Goal: Task Accomplishment & Management: Manage account settings

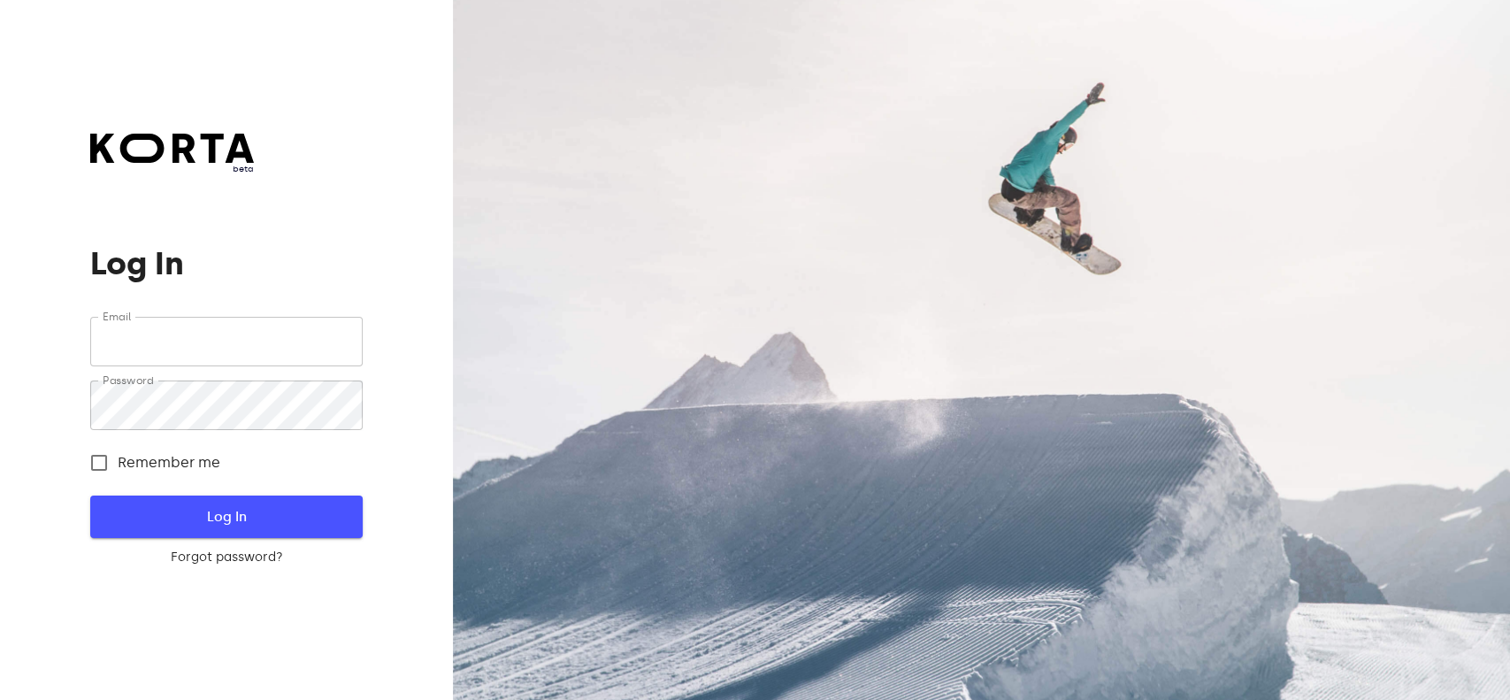
type input "[EMAIL_ADDRESS][DOMAIN_NAME]"
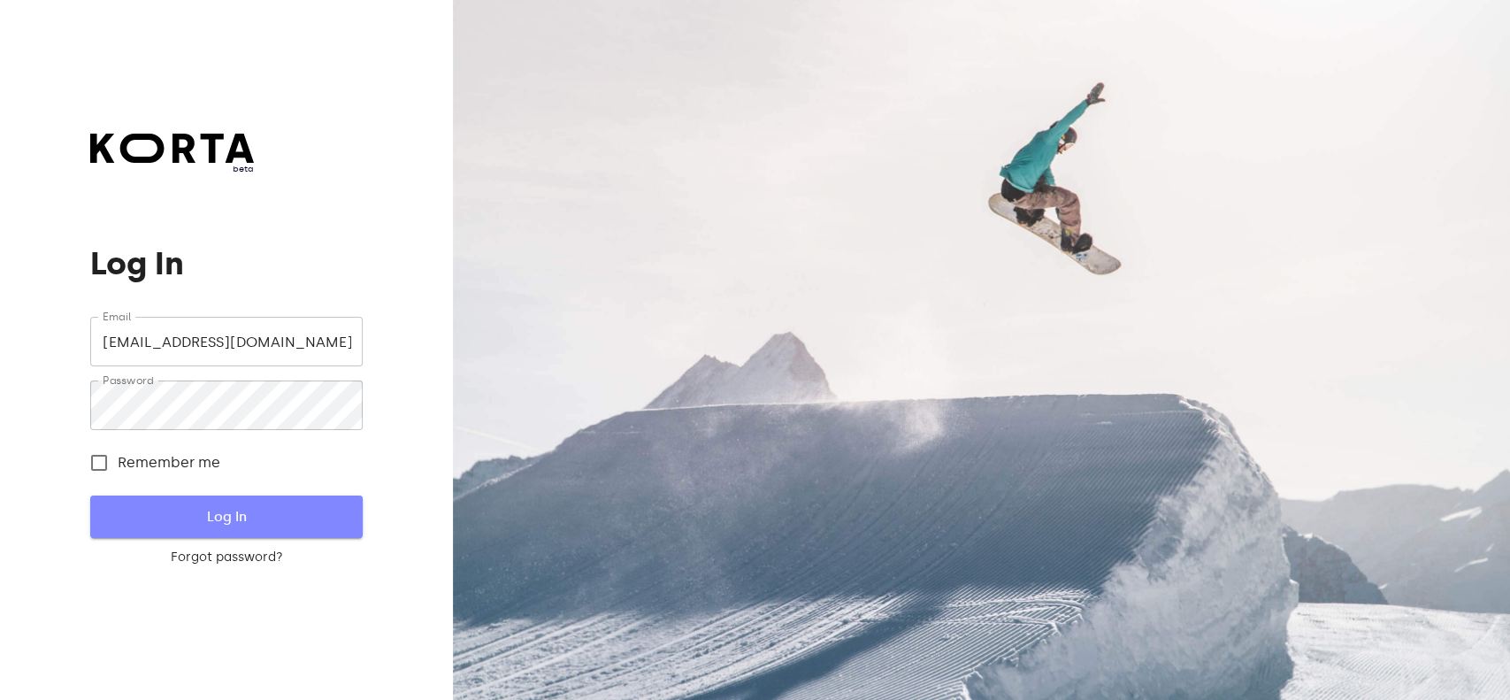
click at [276, 511] on span "Log In" at bounding box center [226, 516] width 215 height 23
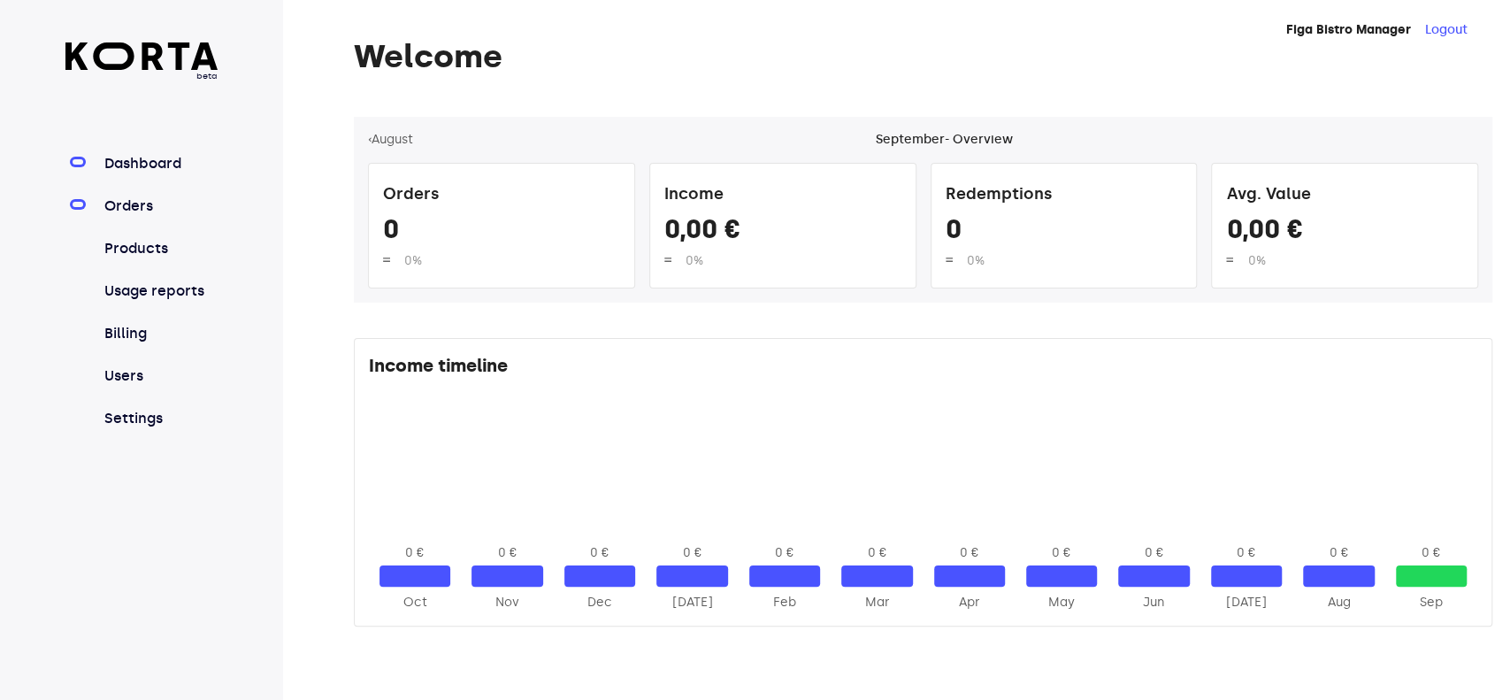
click at [134, 209] on link "Orders" at bounding box center [160, 205] width 118 height 21
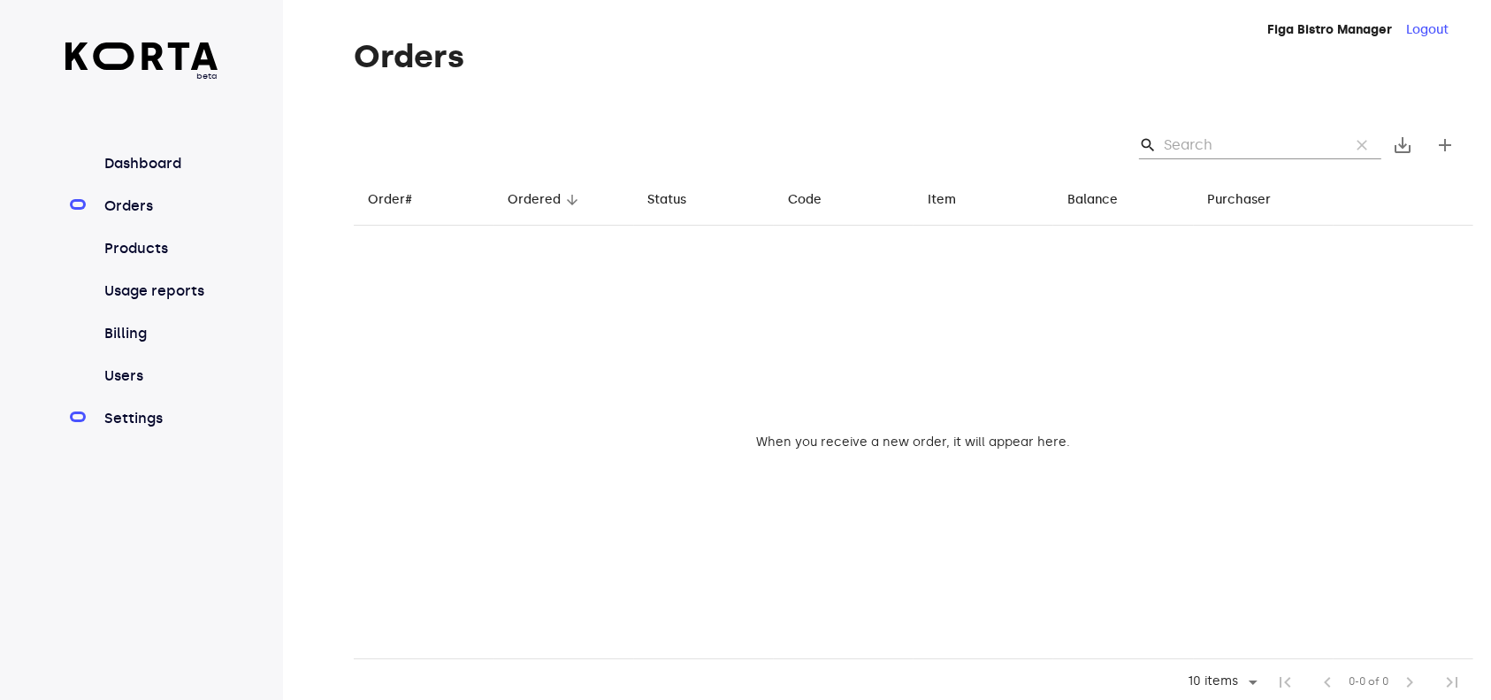
click at [134, 420] on link "Settings" at bounding box center [160, 418] width 118 height 21
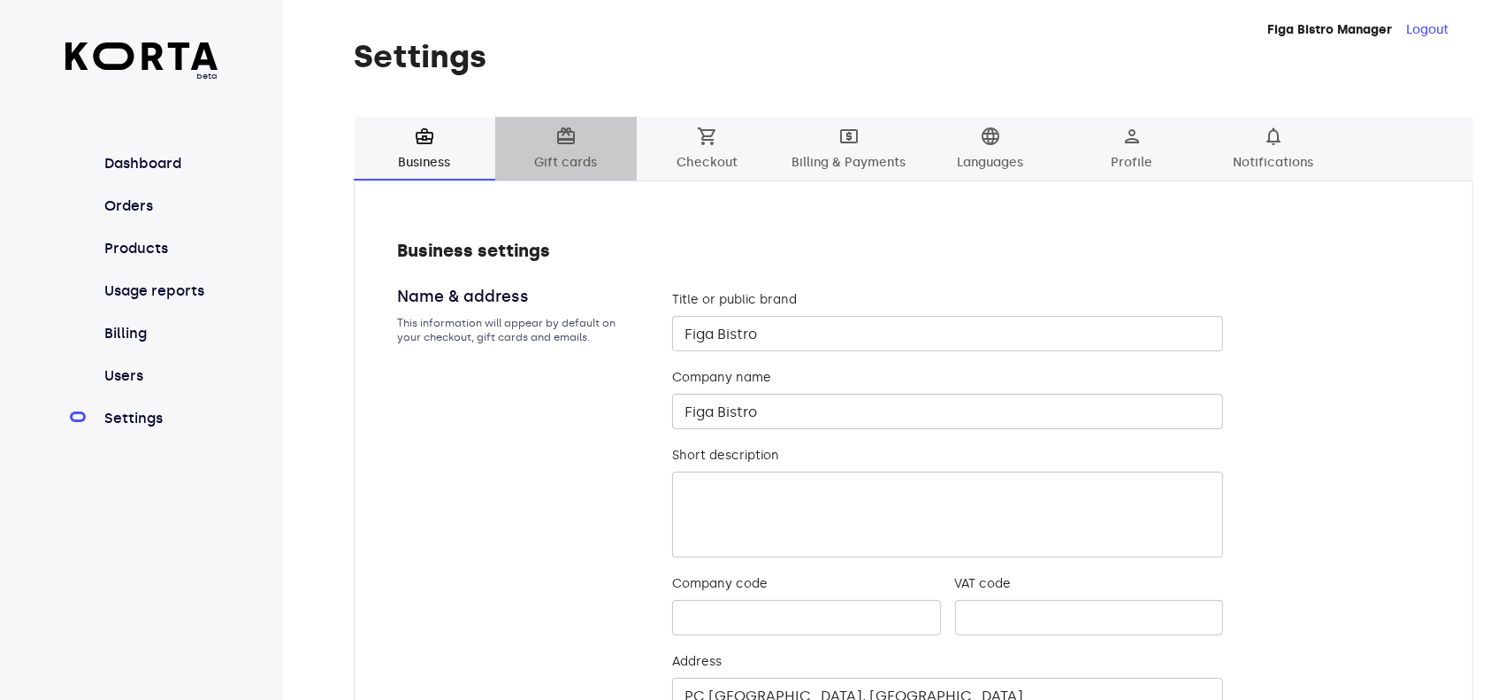
click at [575, 138] on span "card_giftcard" at bounding box center [565, 136] width 21 height 21
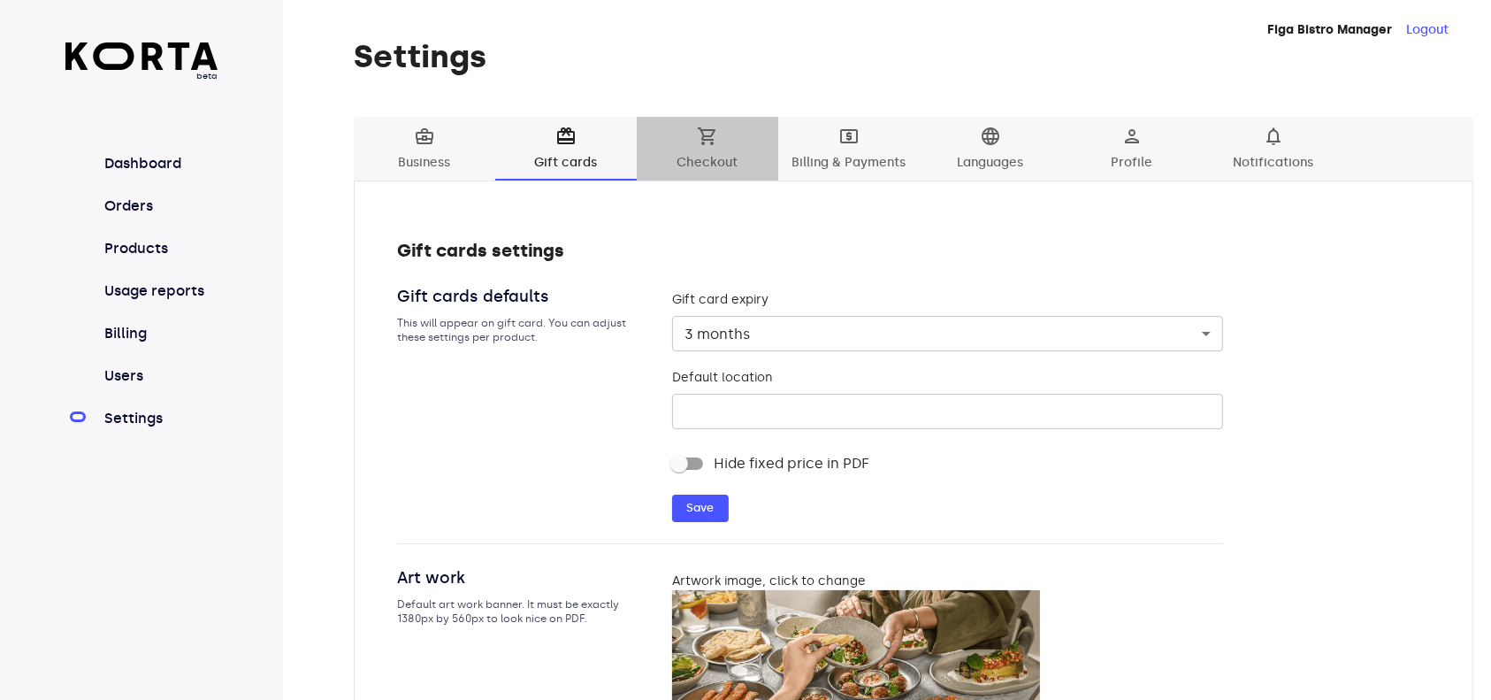
click at [716, 143] on span "shopping_cart" at bounding box center [707, 136] width 21 height 21
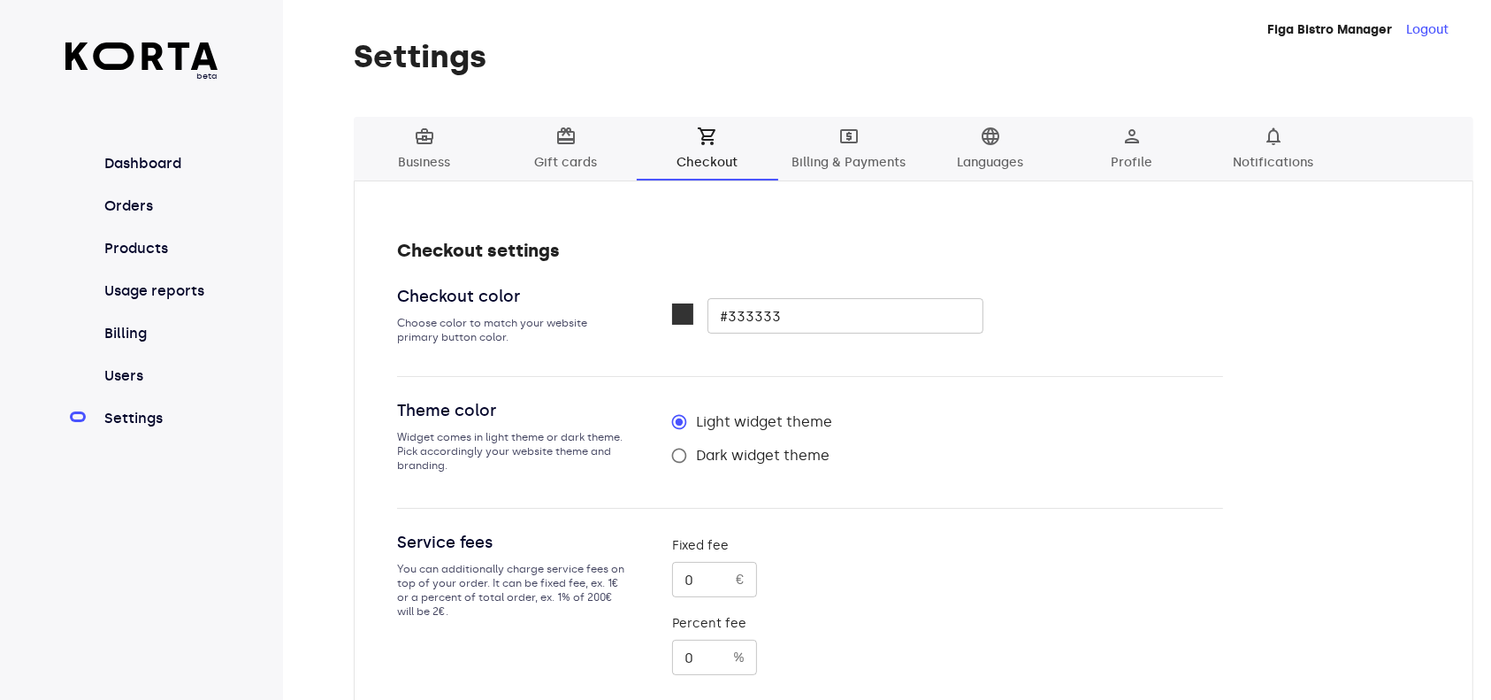
click at [1134, 151] on span "person Profile" at bounding box center [1132, 150] width 120 height 49
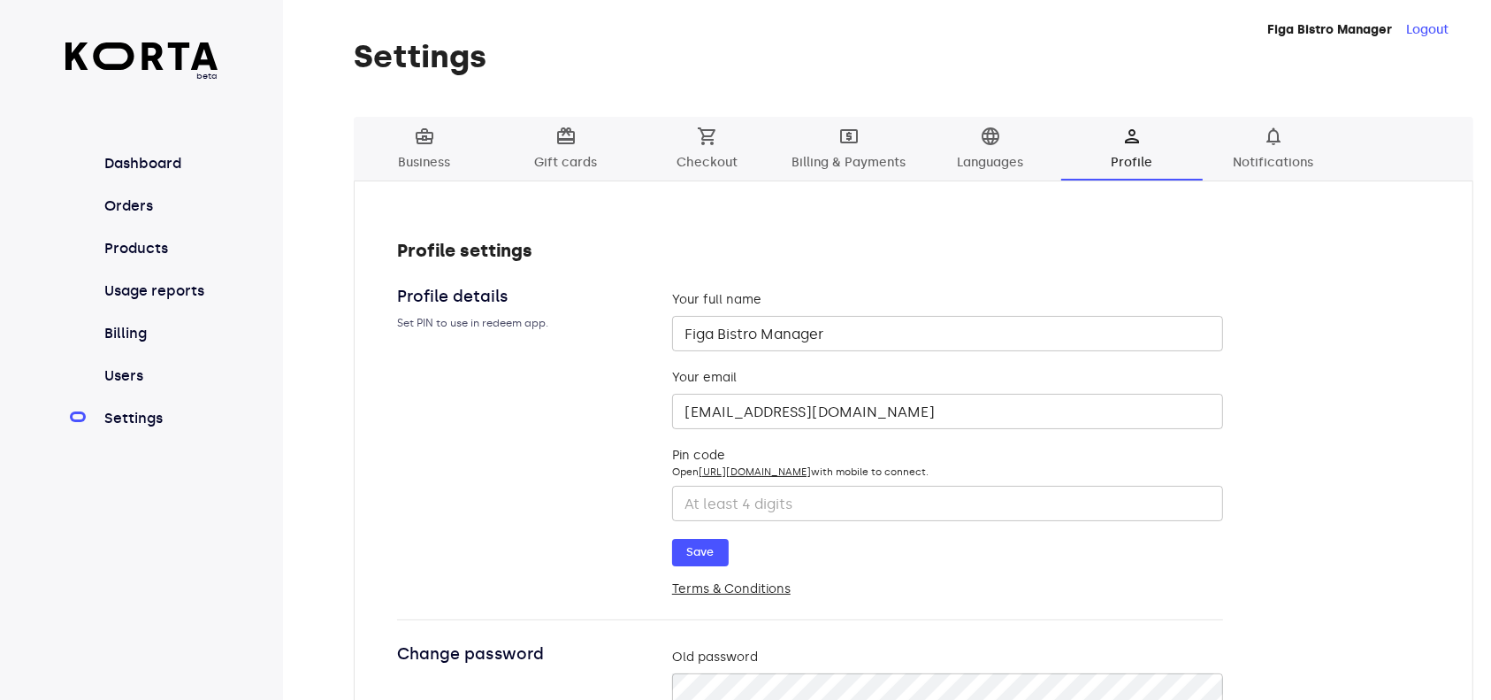
click at [431, 157] on span "business_center Business" at bounding box center [424, 150] width 120 height 49
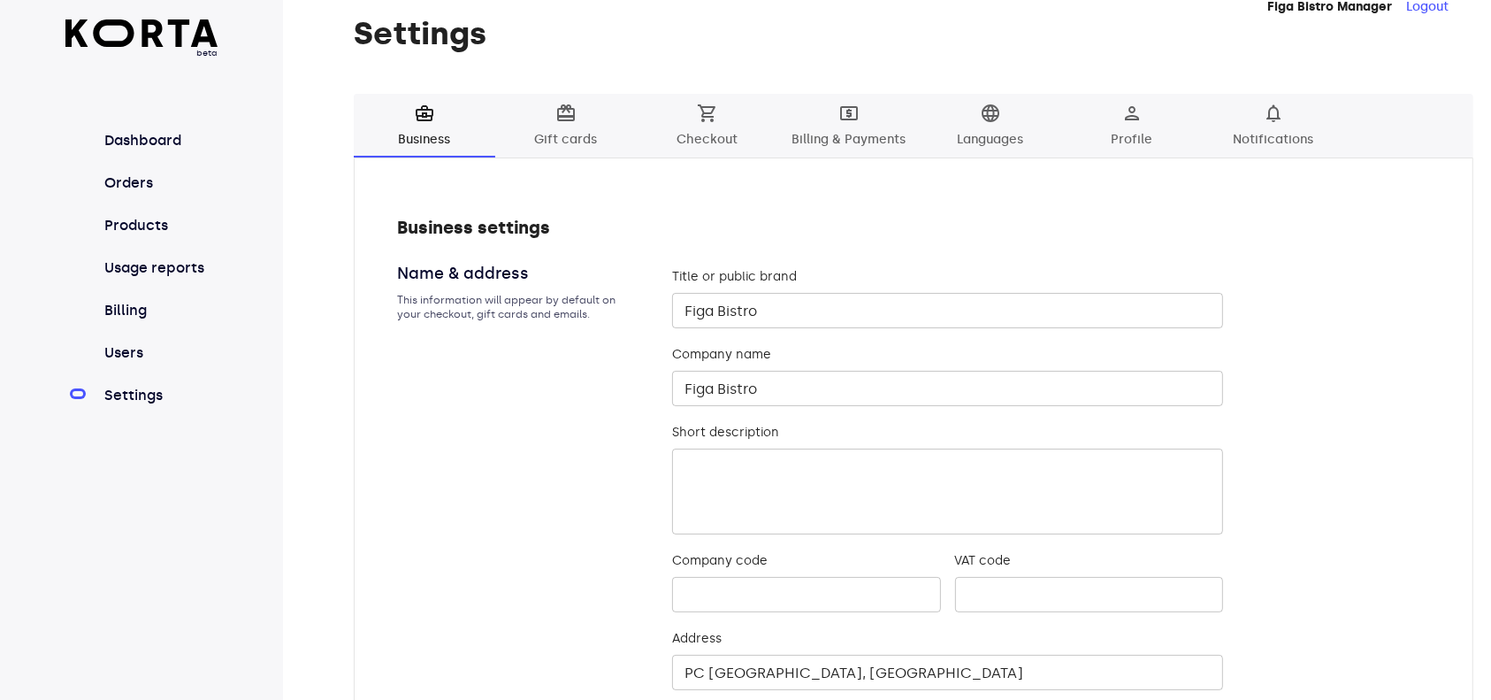
scroll to position [19, 0]
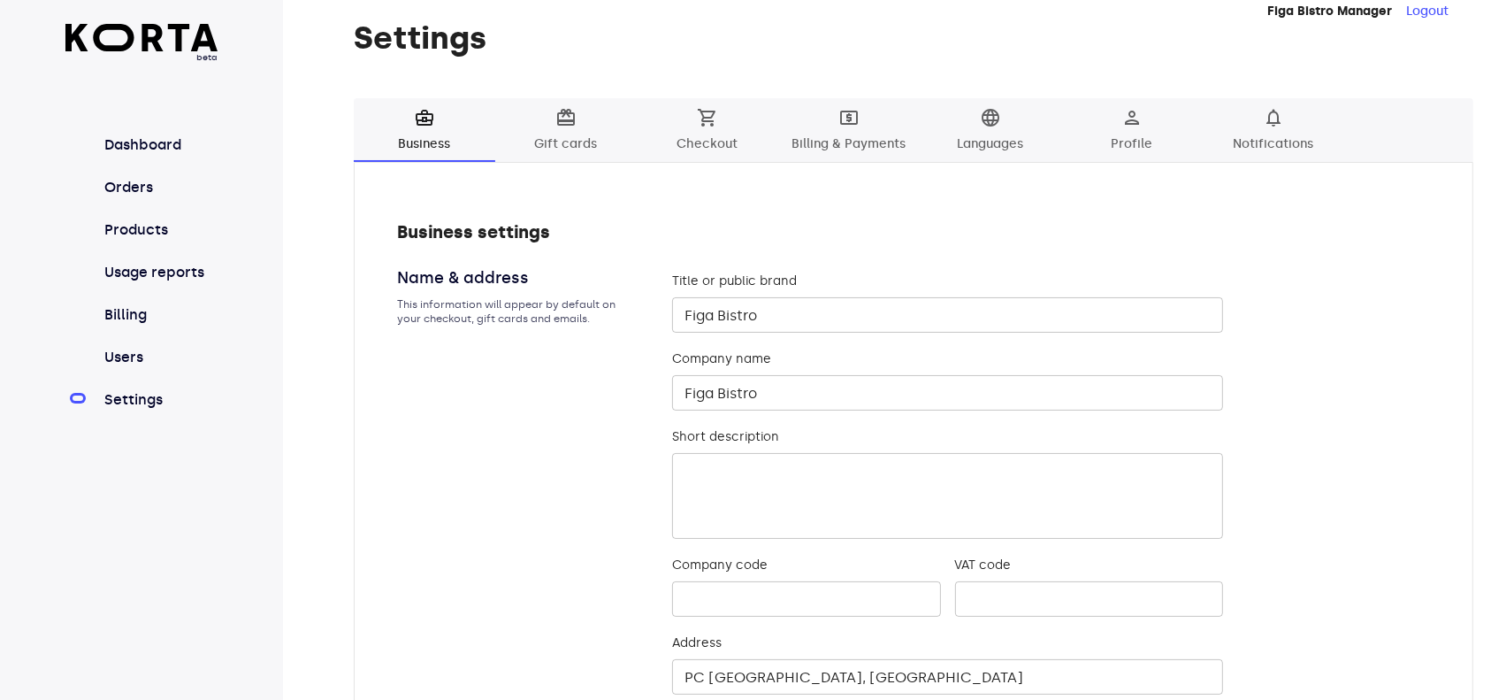
click at [578, 136] on span "card_giftcard Gift cards" at bounding box center [566, 131] width 120 height 49
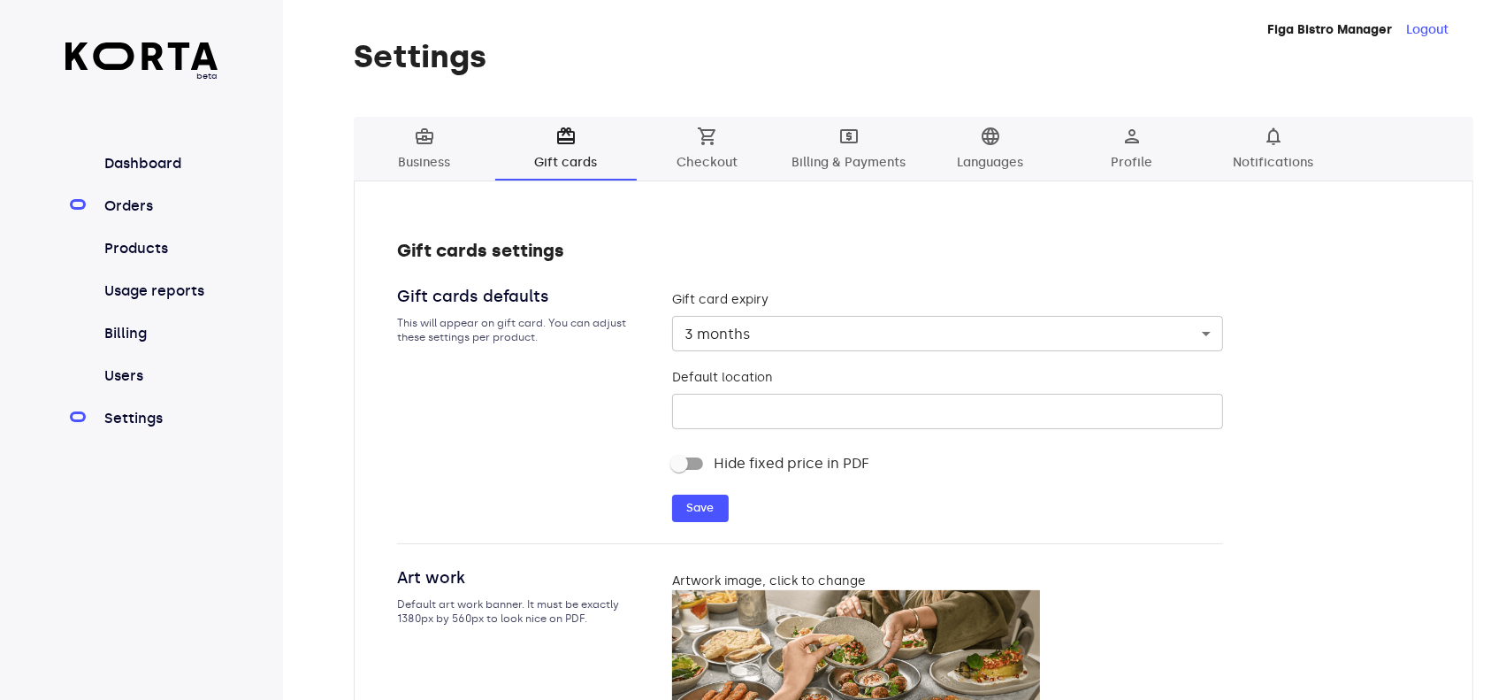
click at [142, 195] on link "Orders" at bounding box center [160, 205] width 118 height 21
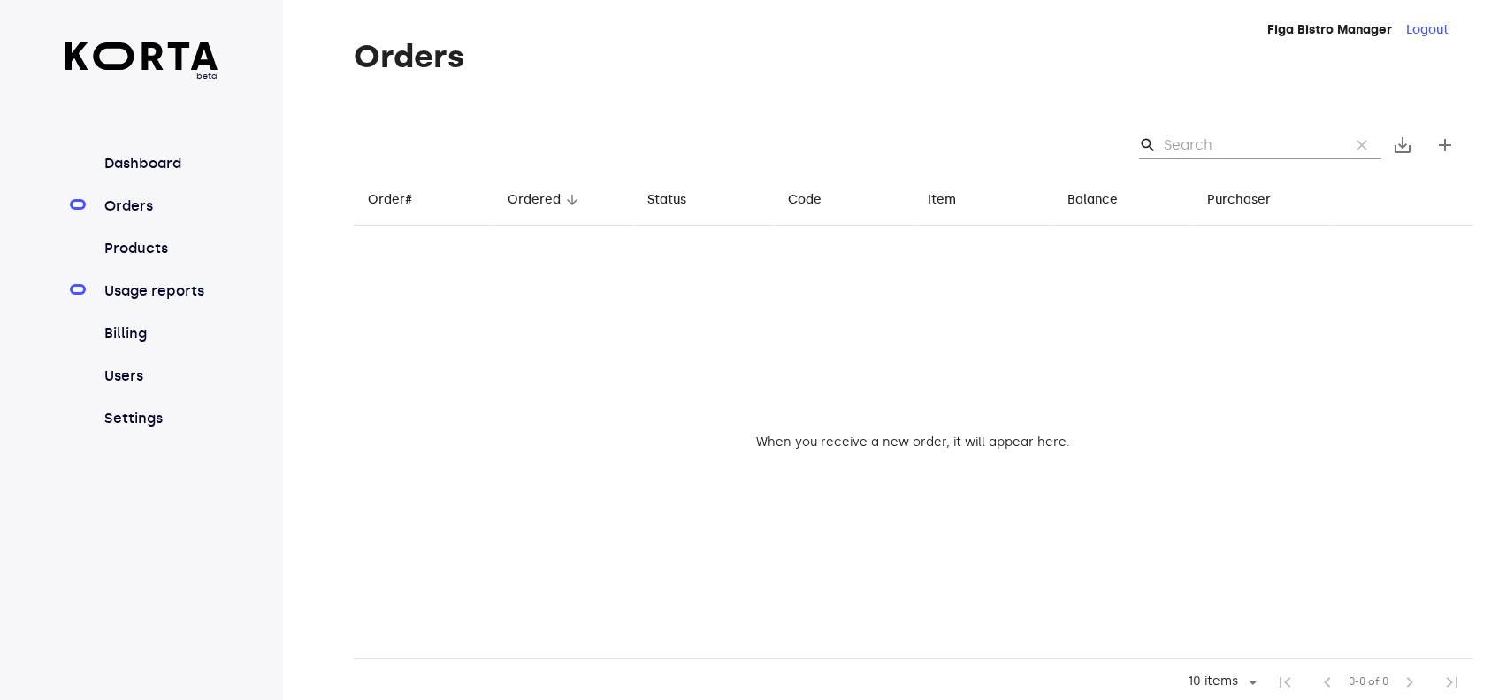
click at [147, 295] on link "Usage reports" at bounding box center [160, 290] width 118 height 21
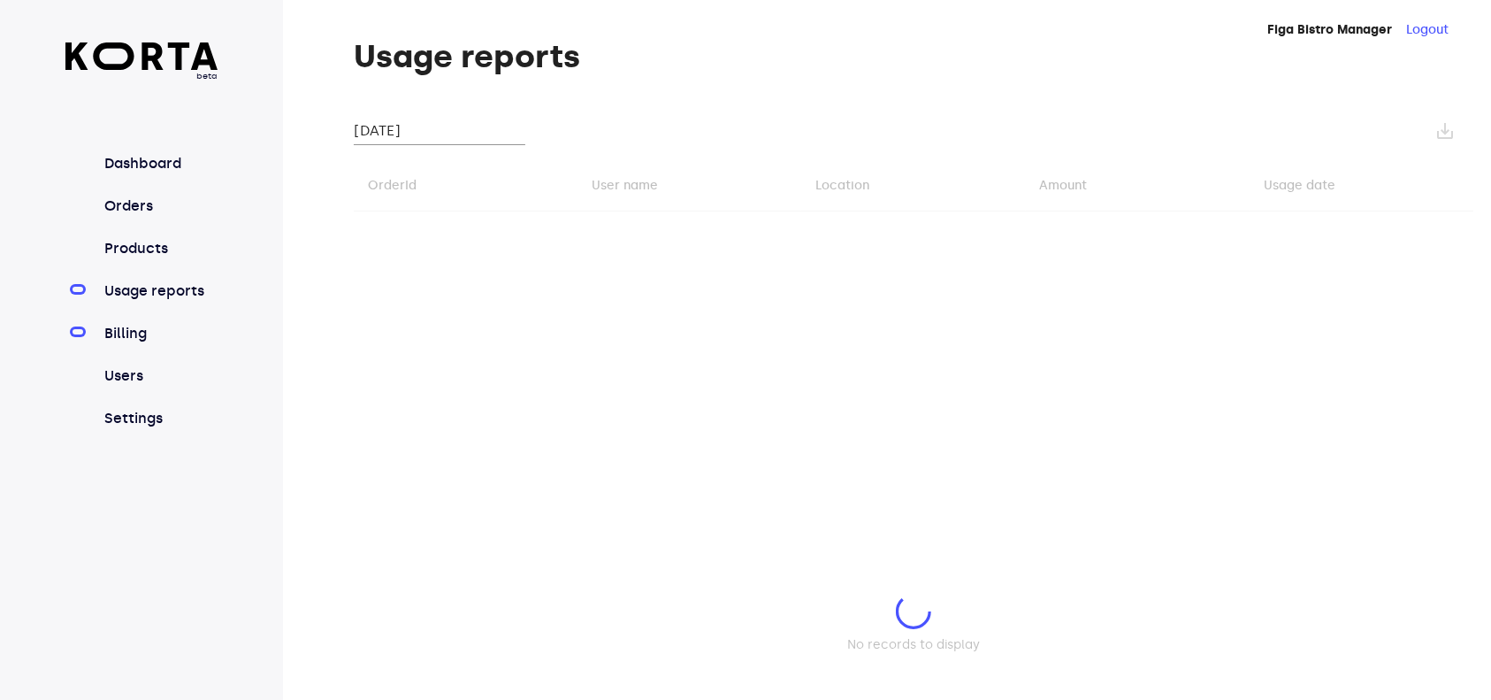
click at [119, 338] on link "Billing" at bounding box center [160, 333] width 118 height 21
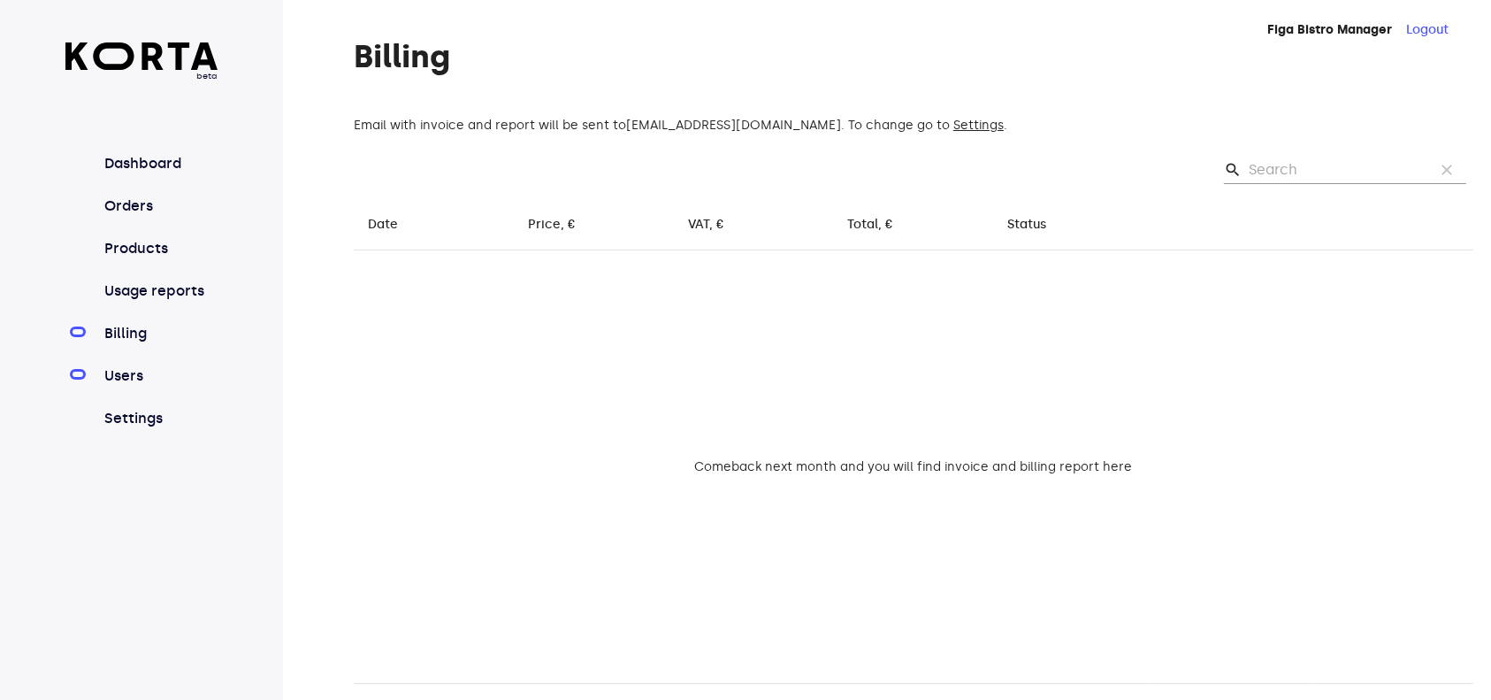
click at [134, 375] on link "Users" at bounding box center [160, 375] width 118 height 21
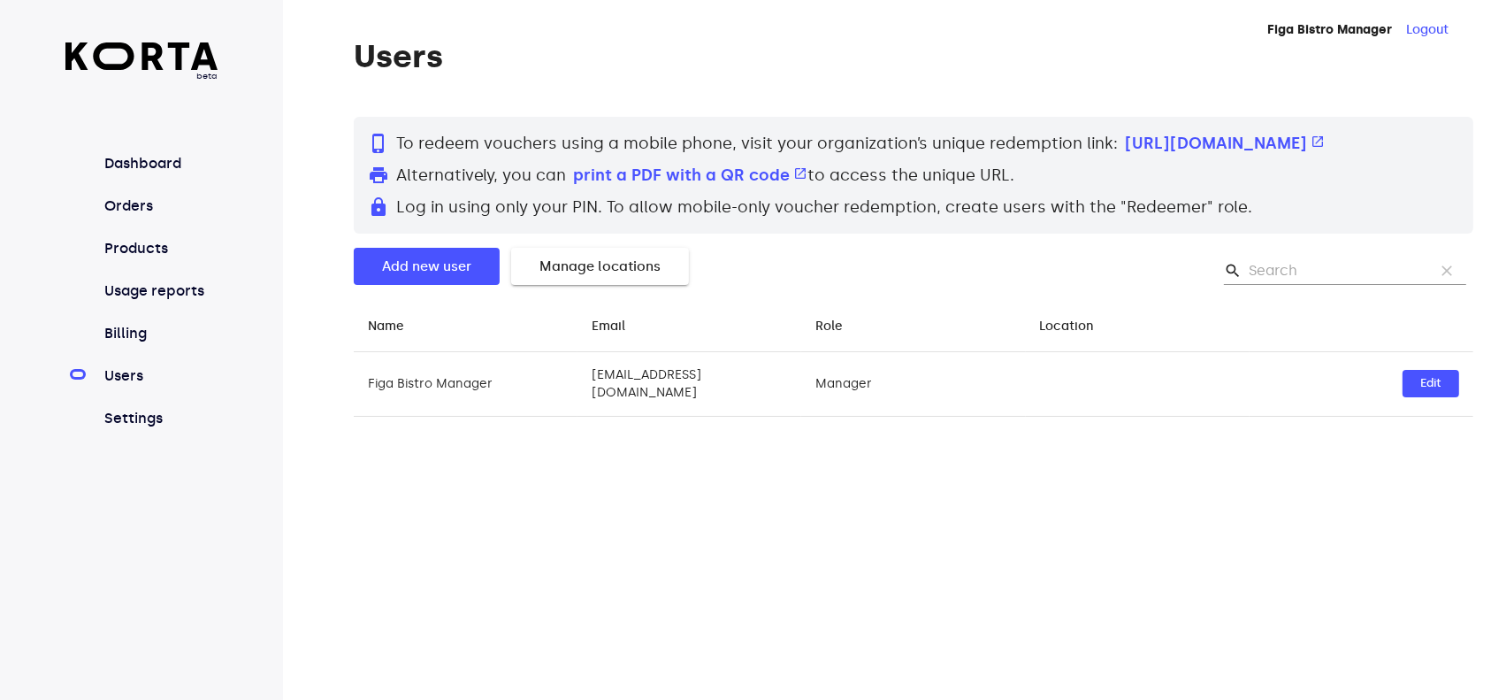
click at [619, 278] on span "Manage locations" at bounding box center [600, 266] width 121 height 23
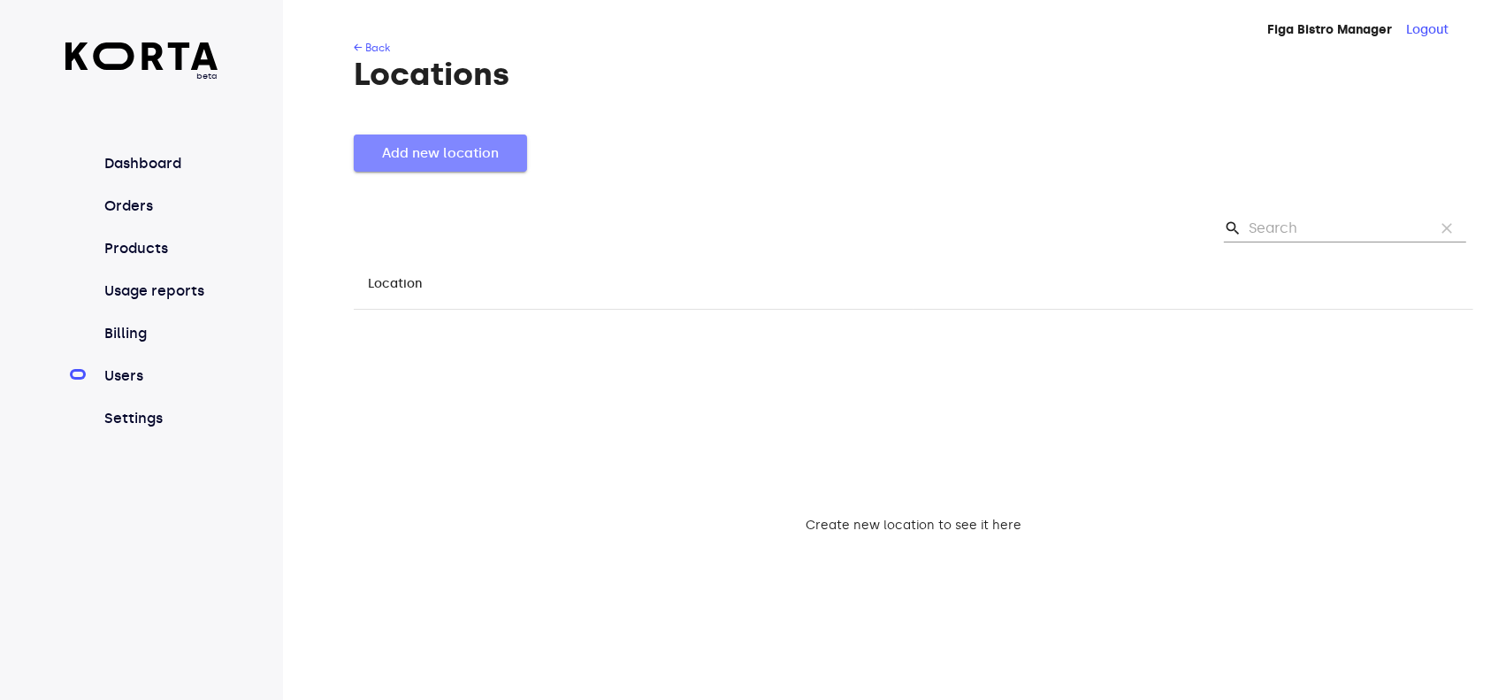
click at [410, 144] on span "Add new location" at bounding box center [440, 153] width 117 height 23
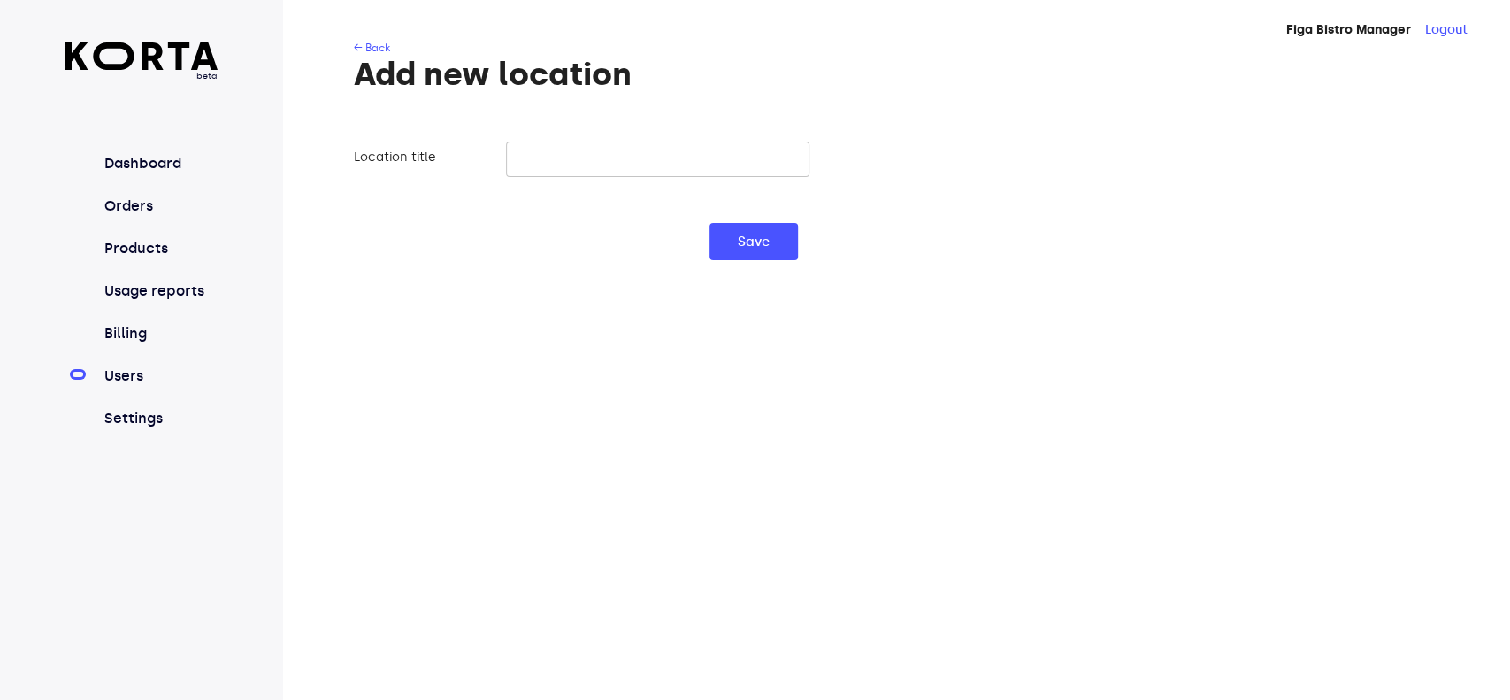
click at [644, 164] on input "text" at bounding box center [657, 159] width 303 height 35
type input "Figa [GEOGRAPHIC_DATA]"
click at [762, 227] on button "Save" at bounding box center [753, 241] width 88 height 37
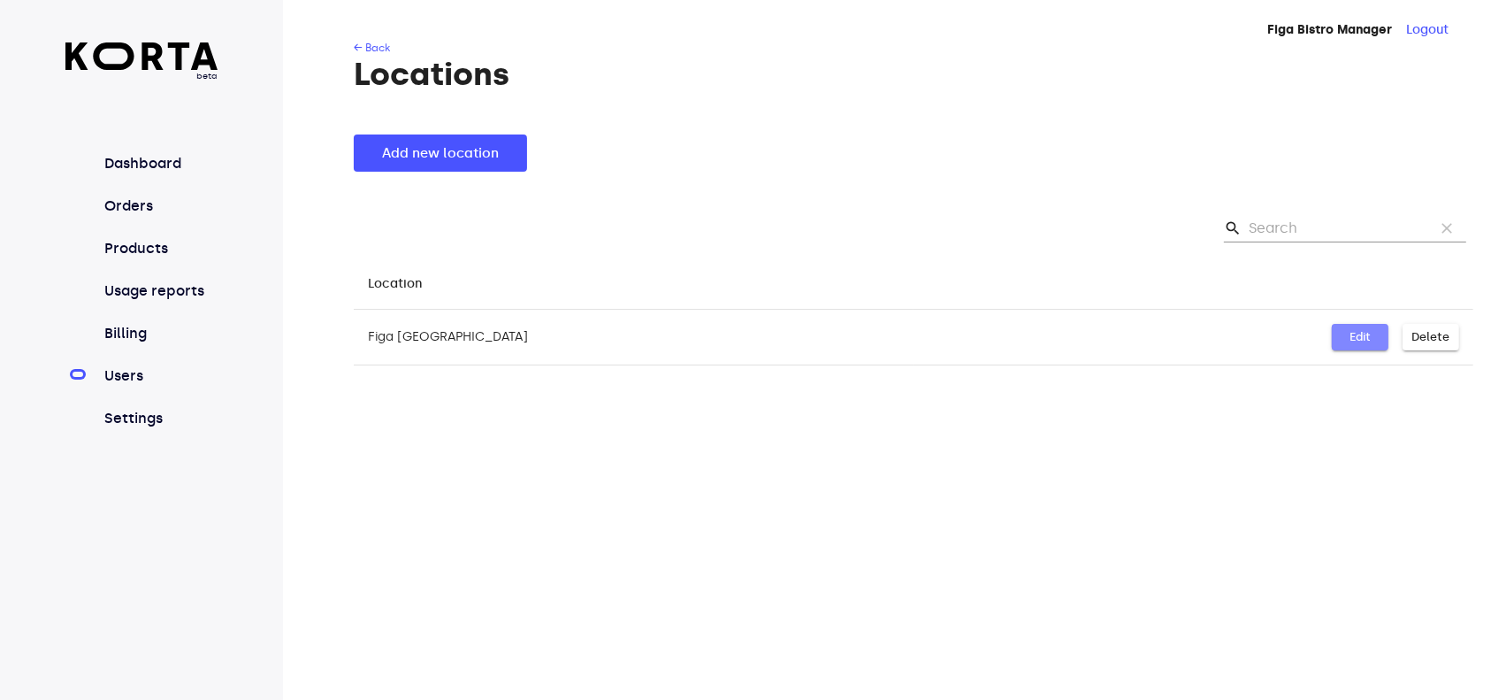
click at [1381, 341] on button "Edit" at bounding box center [1360, 337] width 57 height 27
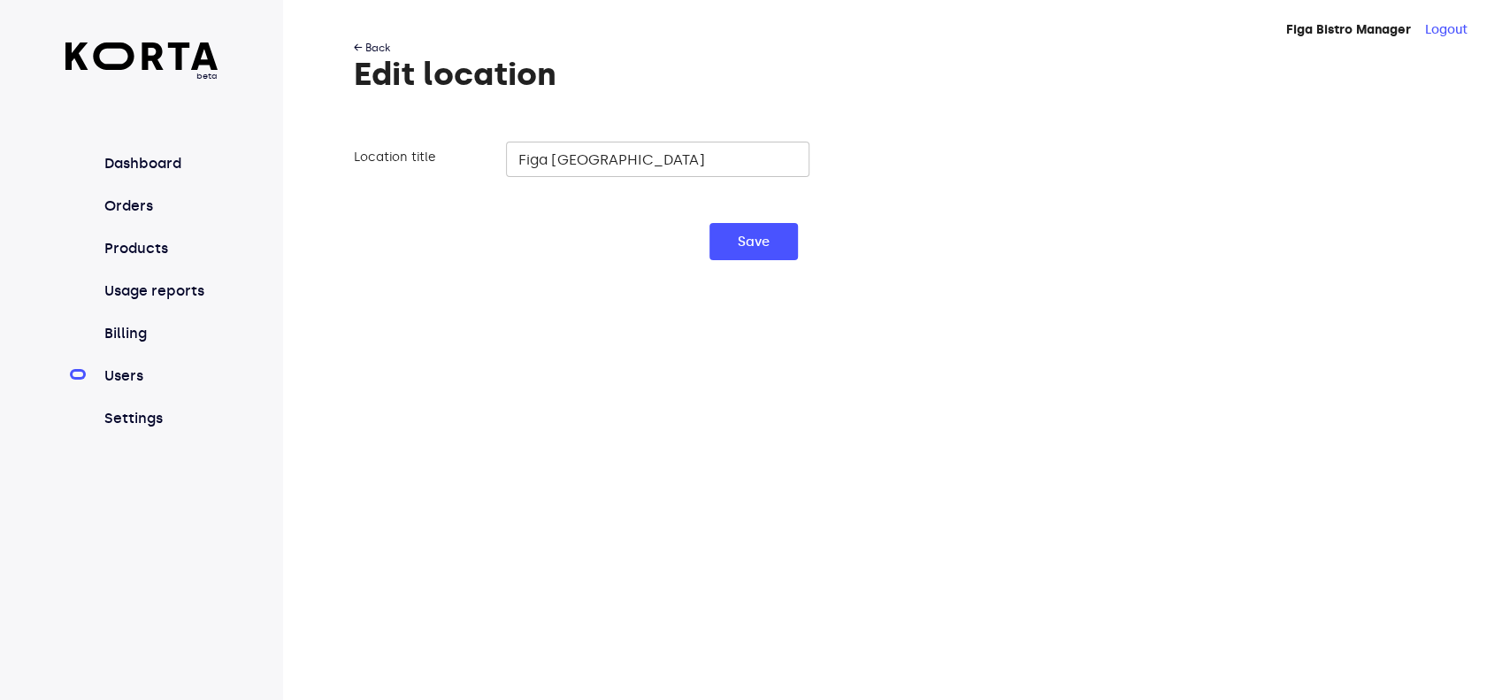
click at [368, 46] on link "← Back" at bounding box center [372, 48] width 36 height 12
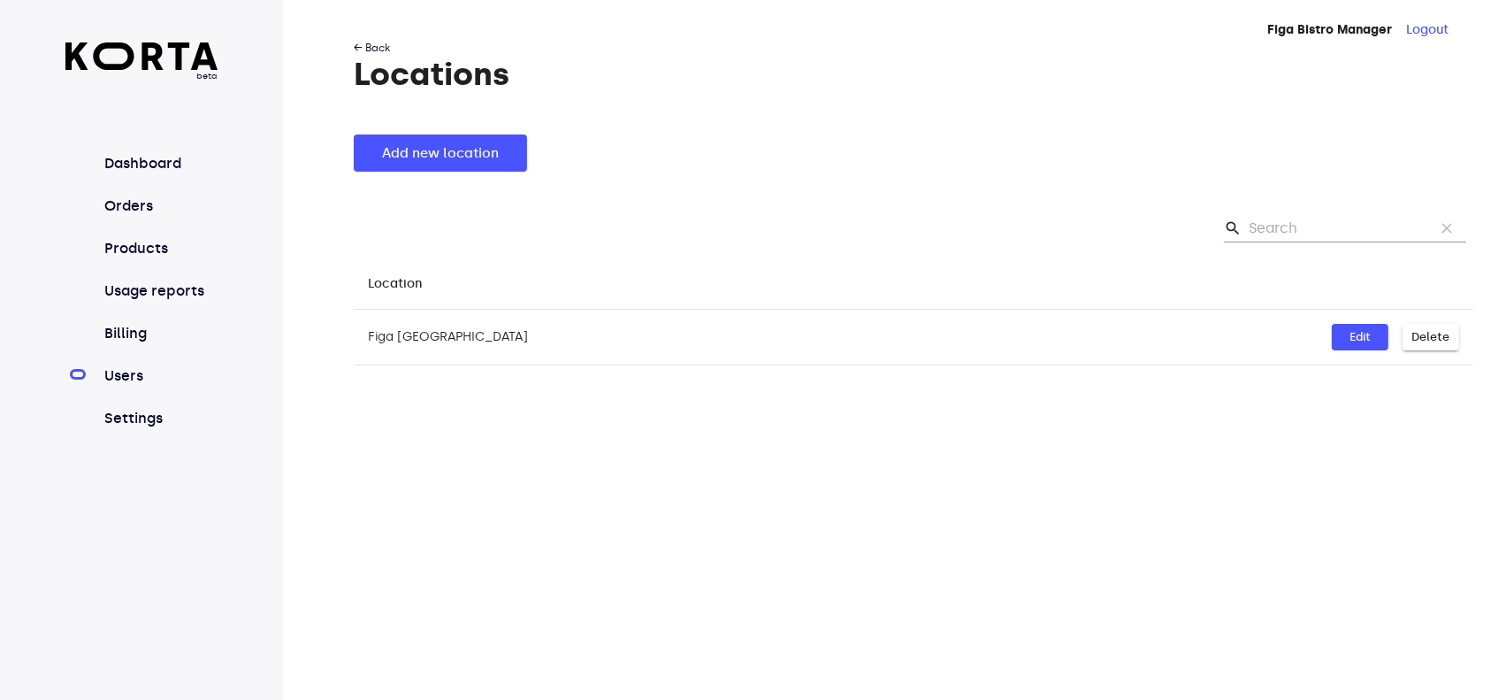
drag, startPoint x: 364, startPoint y: 39, endPoint x: 374, endPoint y: 48, distance: 13.8
click at [364, 40] on div "← Back Locations Add new location search clear Location arrow_downward arrow_do…" at bounding box center [887, 420] width 1208 height 763
click at [374, 50] on link "← Back" at bounding box center [372, 48] width 36 height 12
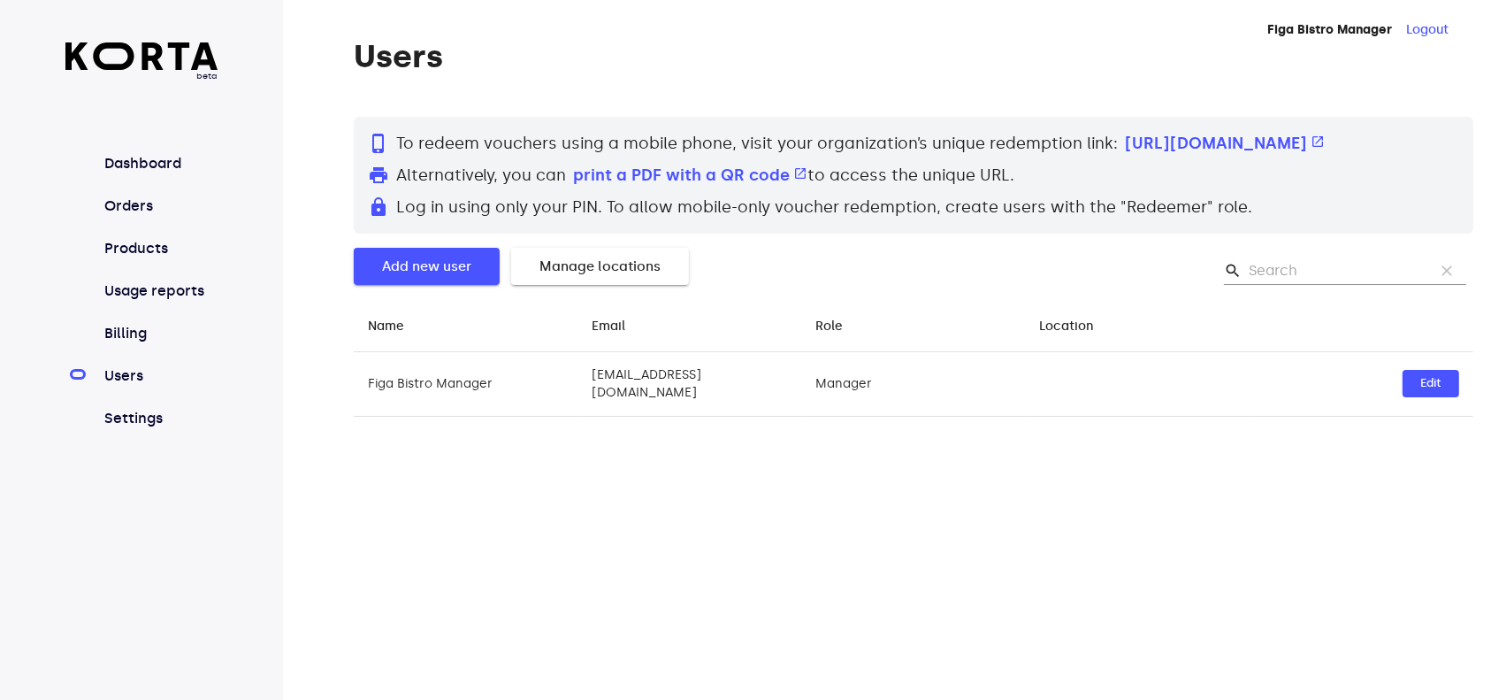
click at [441, 278] on span "Add new user" at bounding box center [426, 266] width 89 height 23
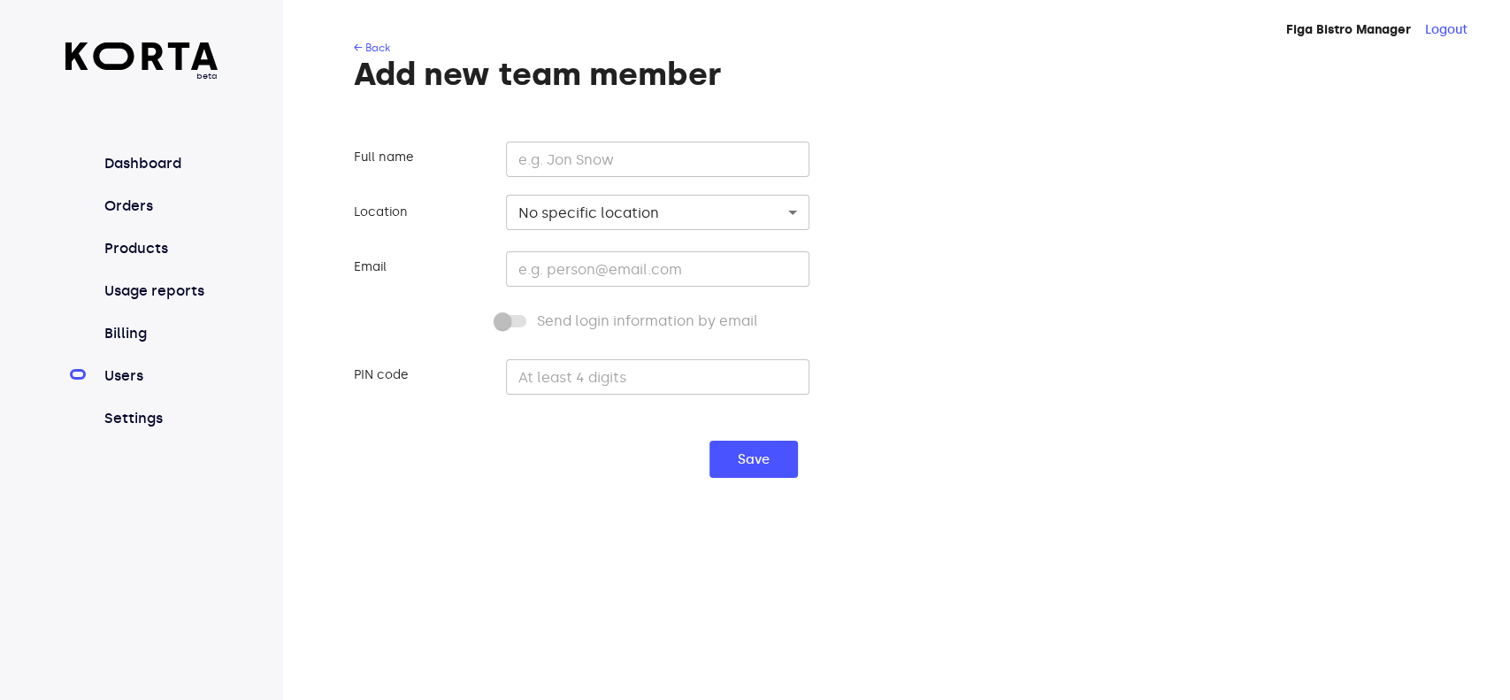
click at [634, 158] on input "text" at bounding box center [657, 159] width 303 height 35
type input "Figa [GEOGRAPHIC_DATA]"
click at [644, 218] on body "beta Dashboard Orders Products Usage reports Billing Users Settings Figa Bistro…" at bounding box center [755, 350] width 1510 height 700
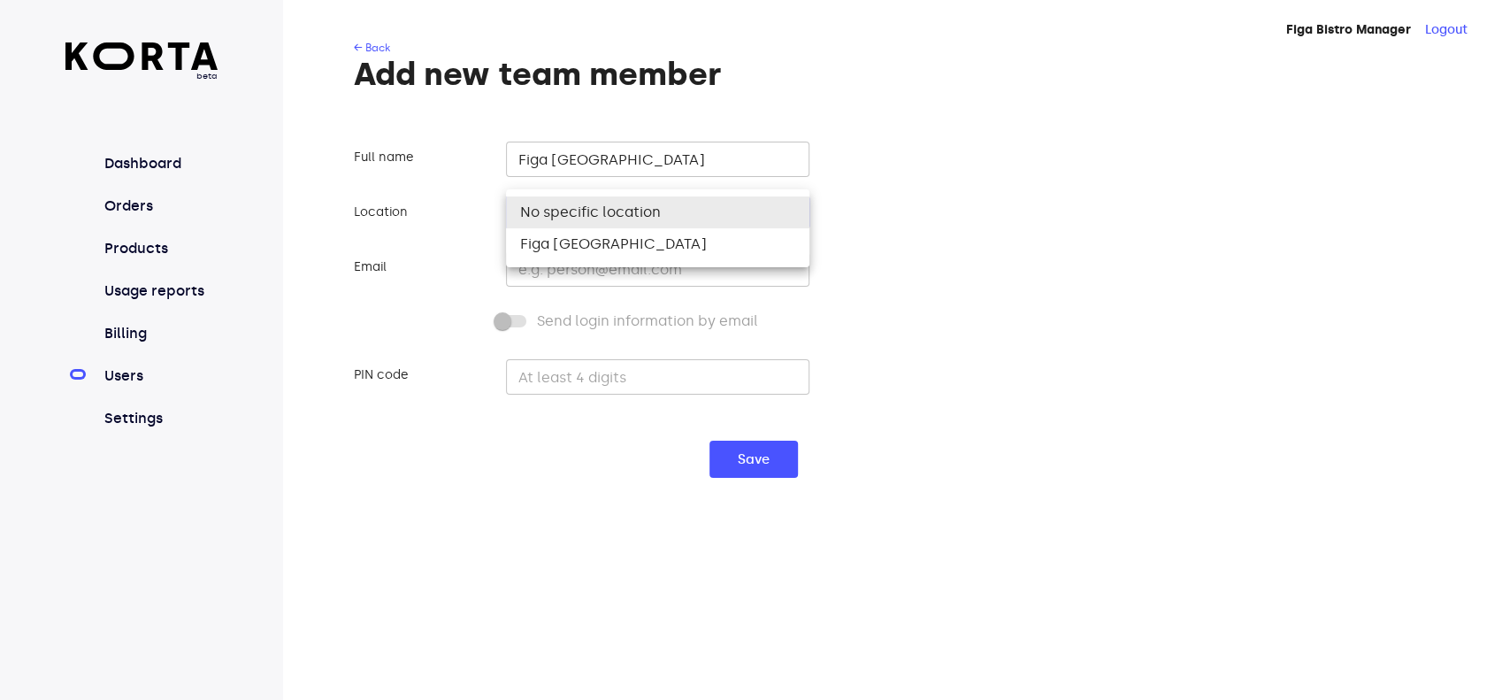
click at [641, 246] on li "Figa [GEOGRAPHIC_DATA]" at bounding box center [657, 244] width 303 height 32
type input "40"
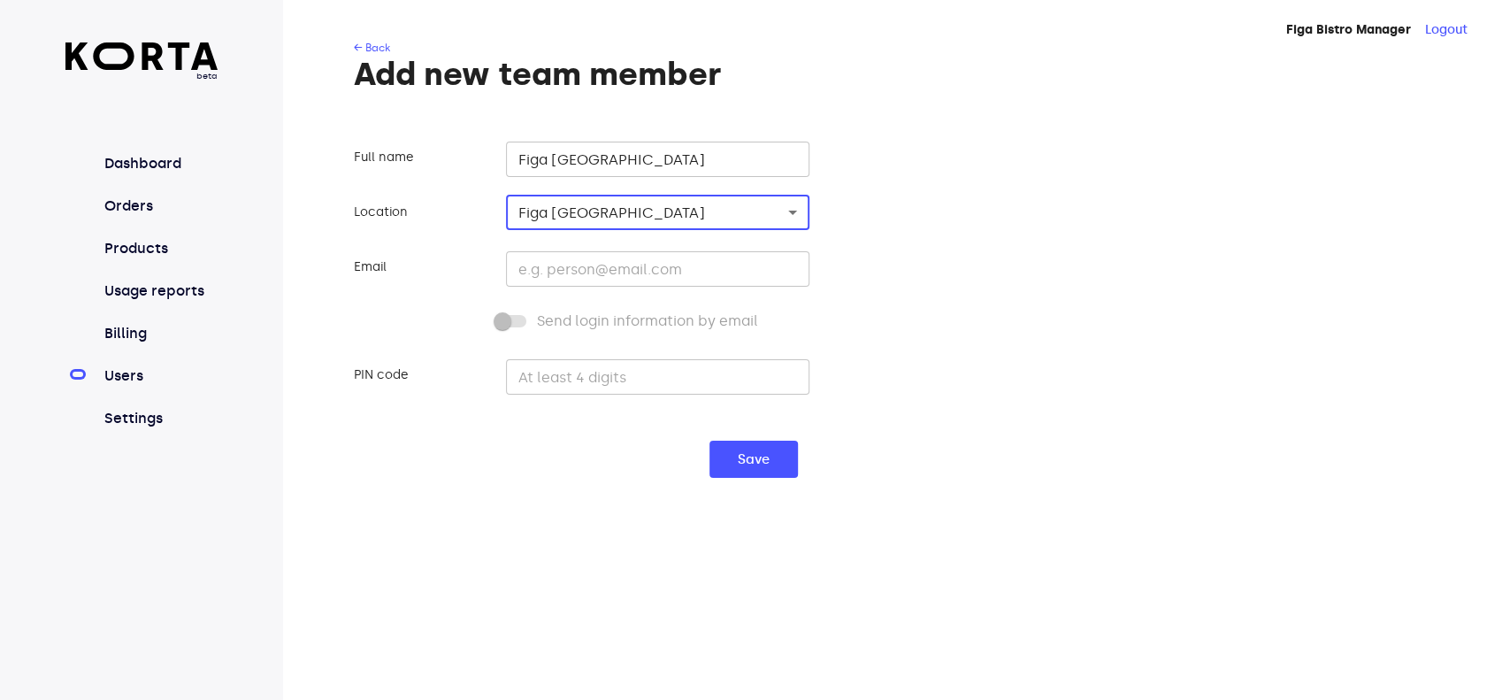
click at [685, 267] on input "email" at bounding box center [657, 268] width 303 height 35
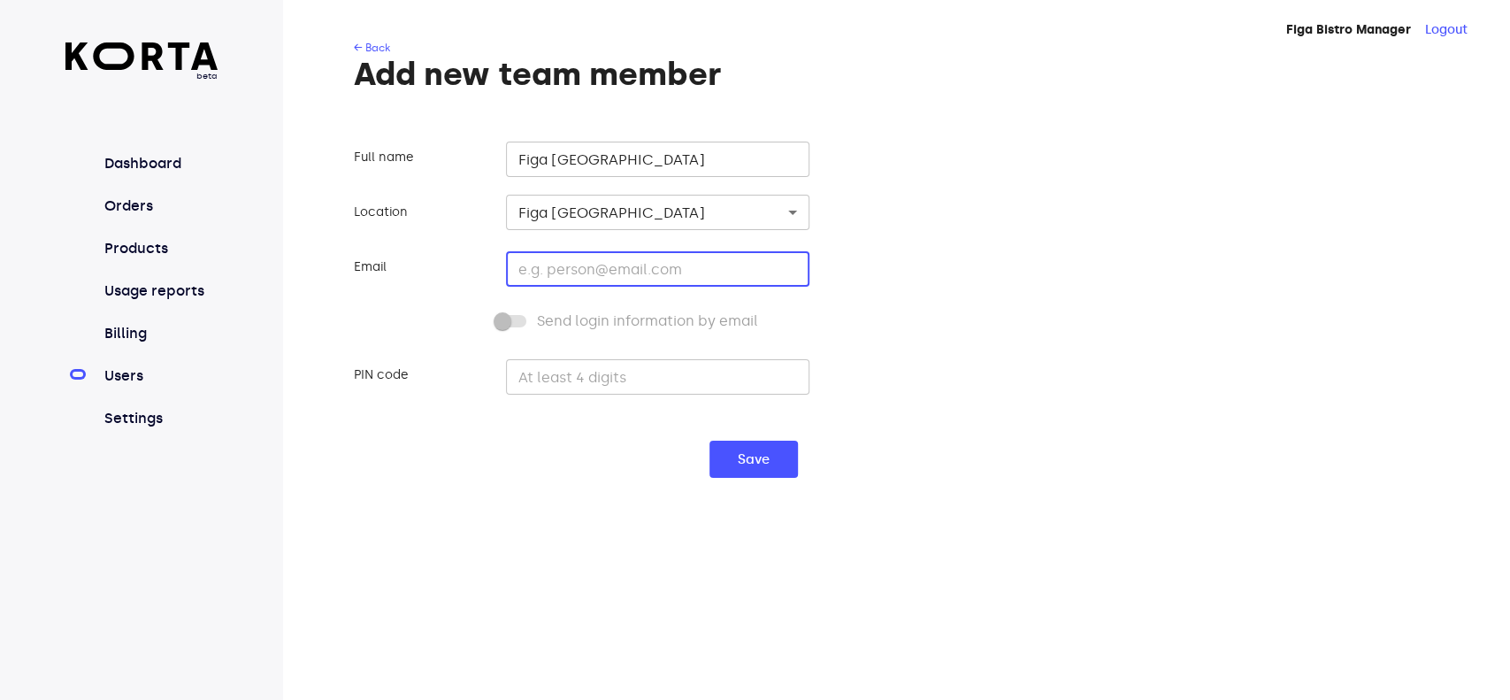
paste input "[EMAIL_ADDRESS][DOMAIN_NAME]"
type input "[EMAIL_ADDRESS][DOMAIN_NAME]"
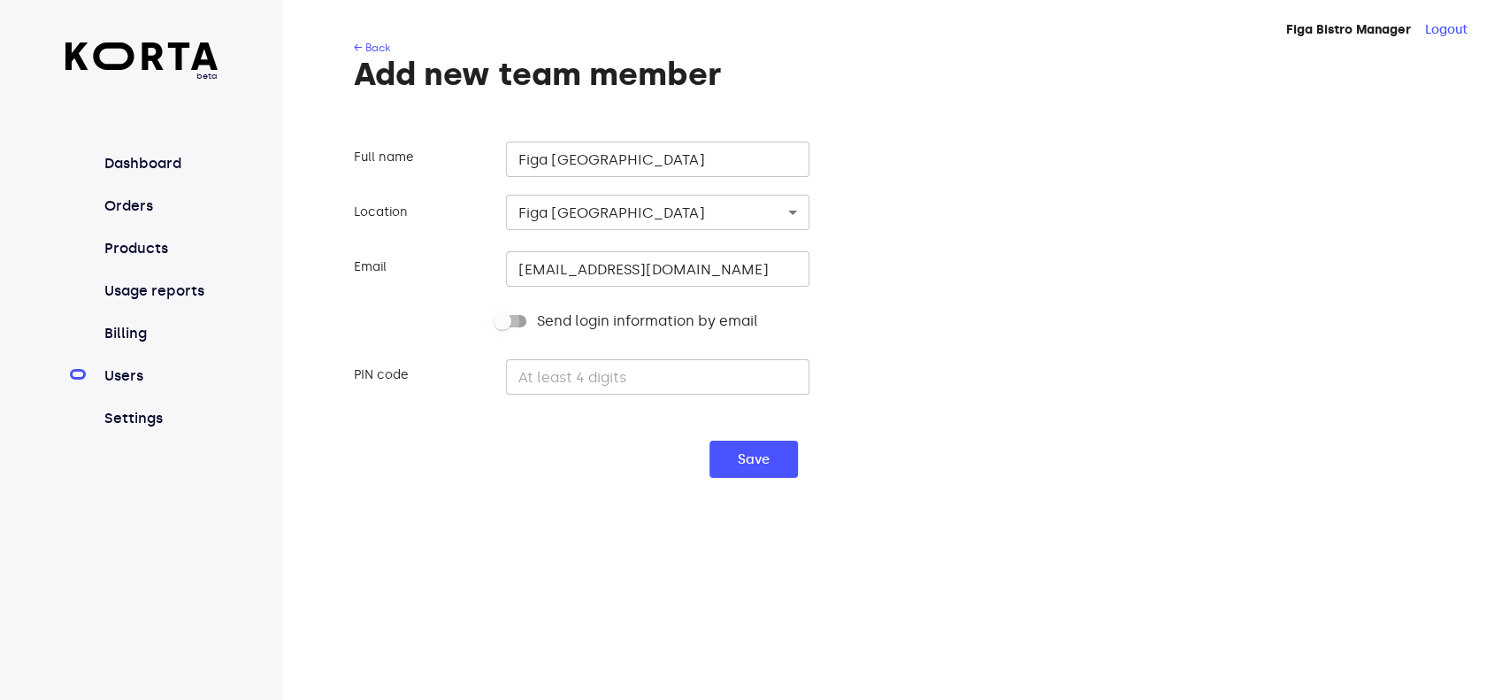
click at [509, 322] on input "Send login information by email" at bounding box center [502, 321] width 101 height 34
click at [526, 313] on input "Send login information by email" at bounding box center [520, 321] width 101 height 34
checkbox input "false"
drag, startPoint x: 595, startPoint y: 386, endPoint x: 620, endPoint y: 386, distance: 24.8
click at [595, 386] on input "text" at bounding box center [657, 376] width 303 height 35
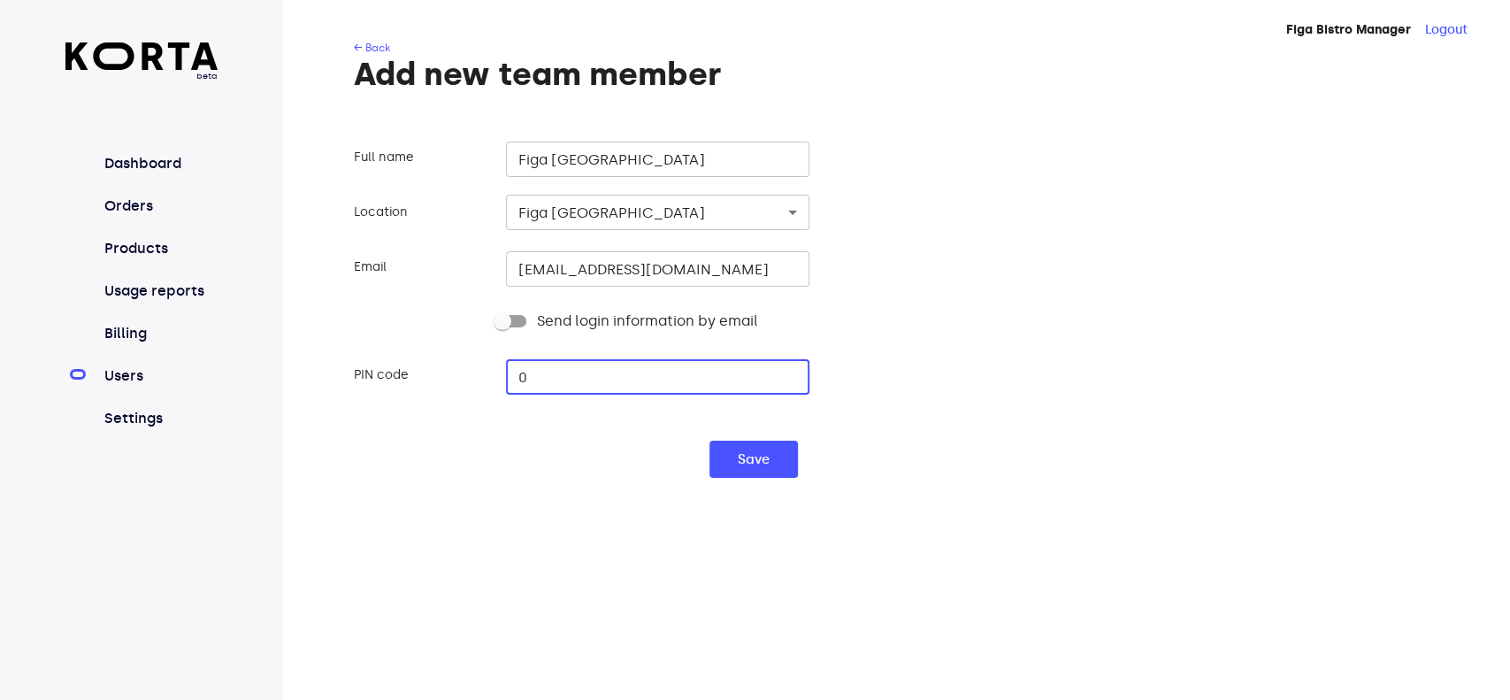
type input "0"
type input "2025"
click at [754, 456] on span "Save" at bounding box center [754, 459] width 32 height 23
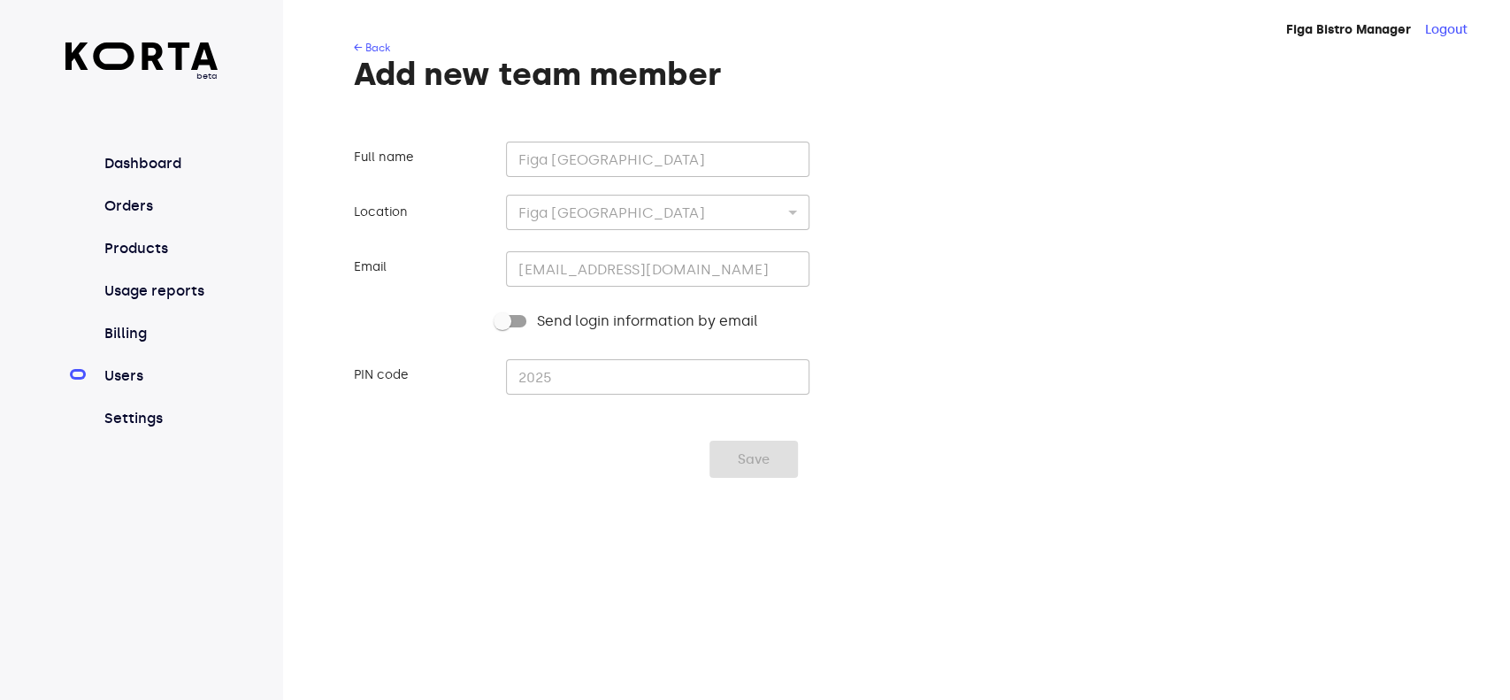
type input "0"
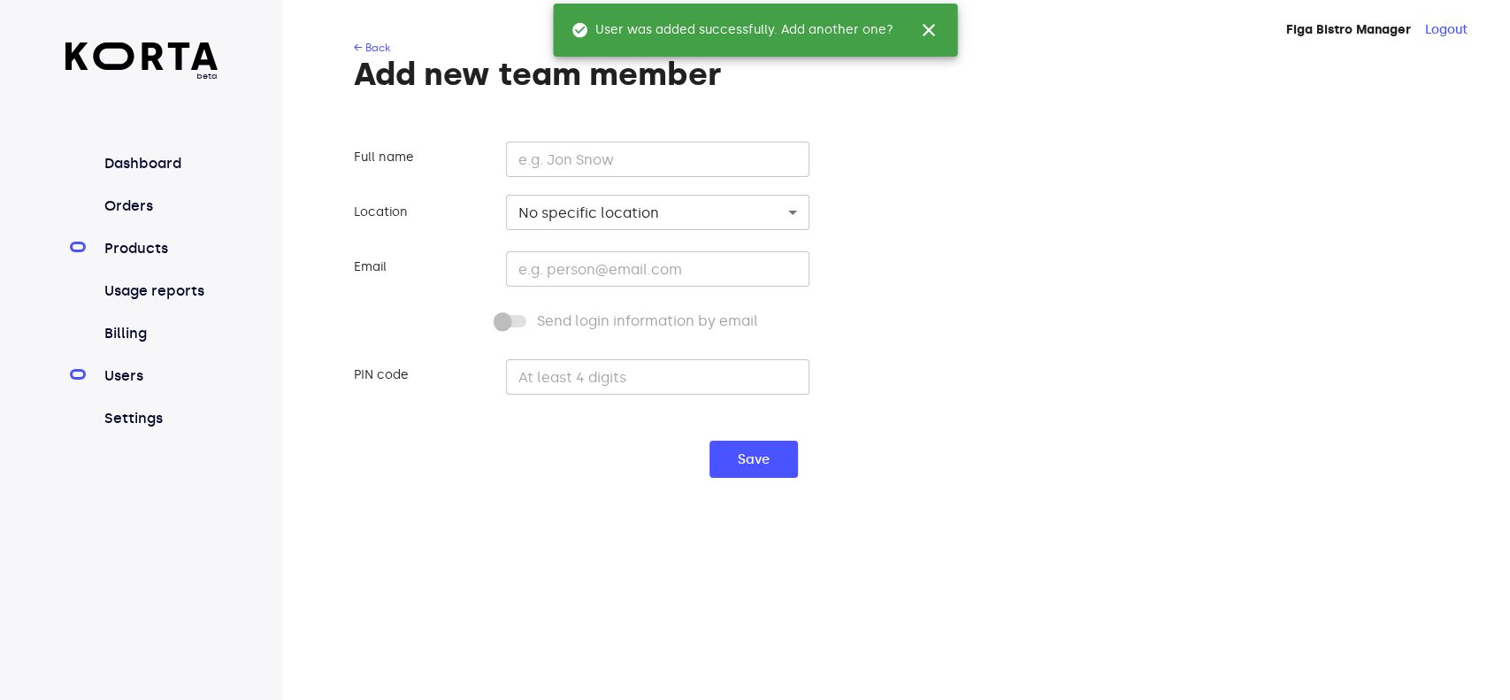
click at [143, 241] on link "Products" at bounding box center [160, 248] width 118 height 21
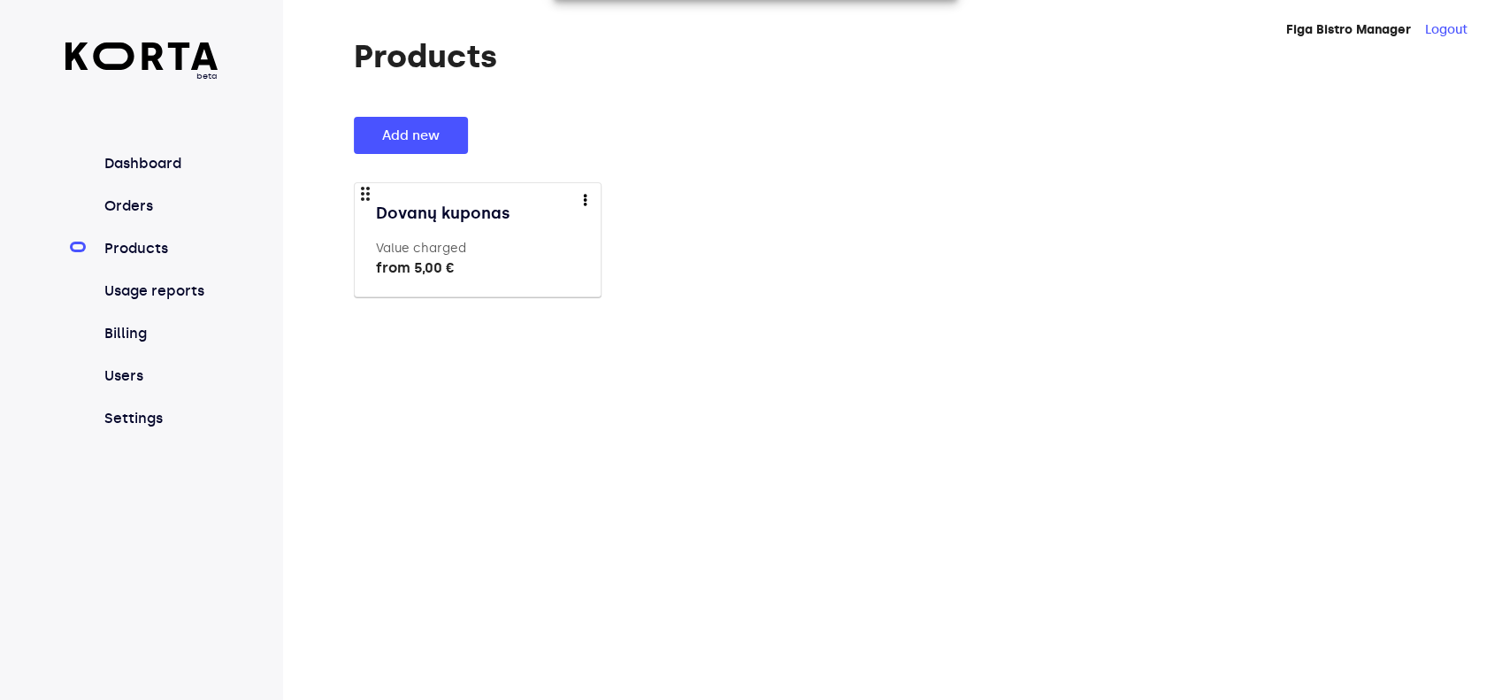
click at [583, 197] on img "more" at bounding box center [585, 199] width 4 height 11
click at [602, 224] on link "Edit" at bounding box center [596, 230] width 27 height 21
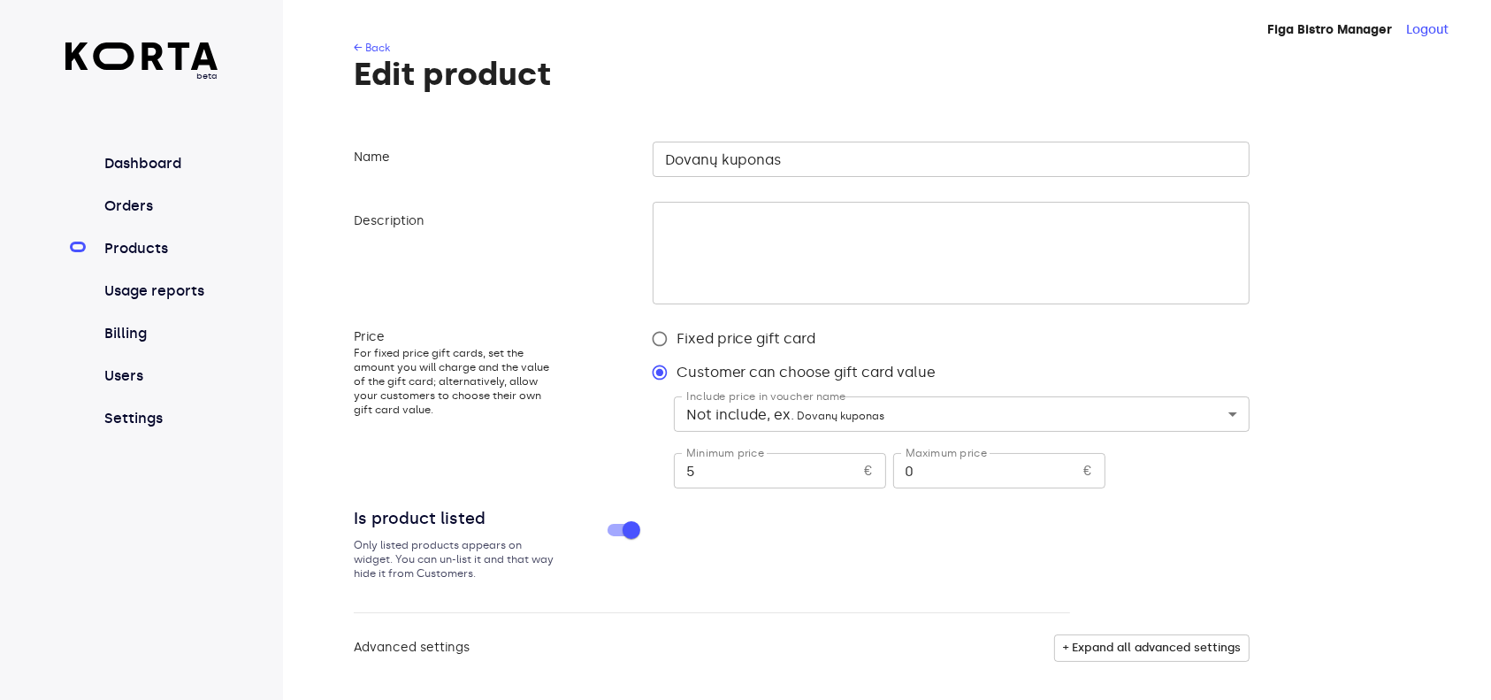
click at [732, 478] on input "5" at bounding box center [766, 470] width 184 height 35
click at [971, 469] on input "0" at bounding box center [985, 470] width 184 height 35
type input "500"
click at [1224, 460] on div "Minimum price 5 € Minimum price Maximum price 500 € Maximum price" at bounding box center [962, 469] width 576 height 46
click at [1048, 415] on body "beta Dashboard Orders Products Usage reports Billing Users Settings Figa Bistro…" at bounding box center [745, 370] width 1491 height 741
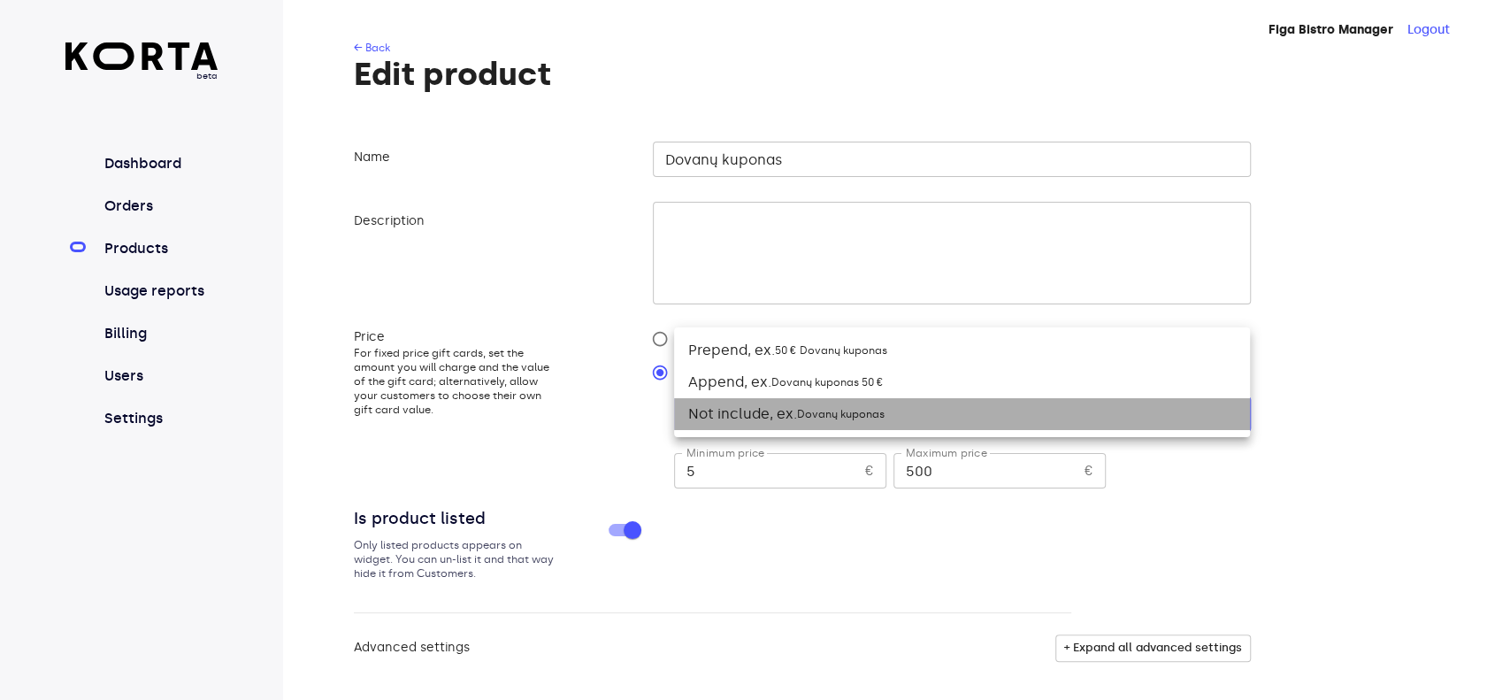
click at [1048, 415] on li "Not include, ex. Dovanų kuponas" at bounding box center [962, 414] width 576 height 32
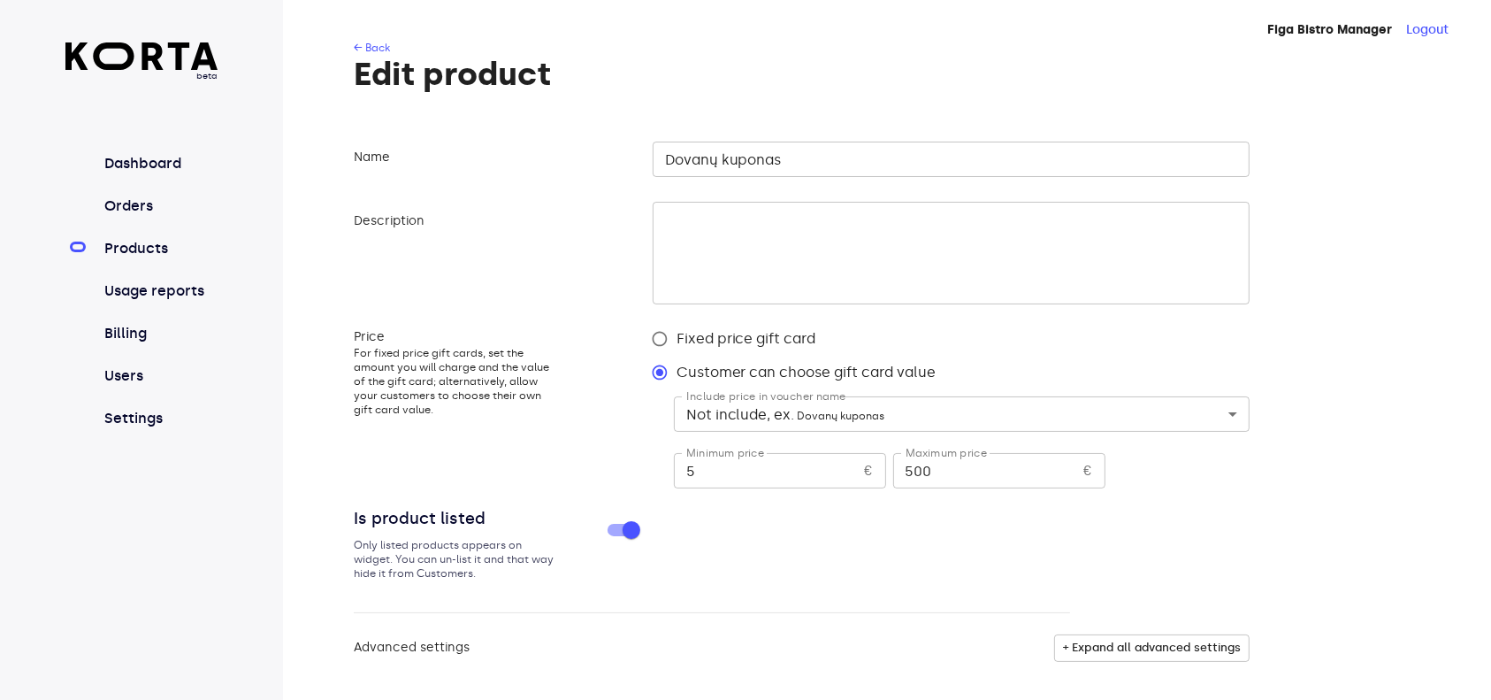
click at [1125, 365] on label "Customer can choose gift card value" at bounding box center [939, 373] width 593 height 34
click at [677, 365] on input "Customer can choose gift card value" at bounding box center [660, 373] width 34 height 34
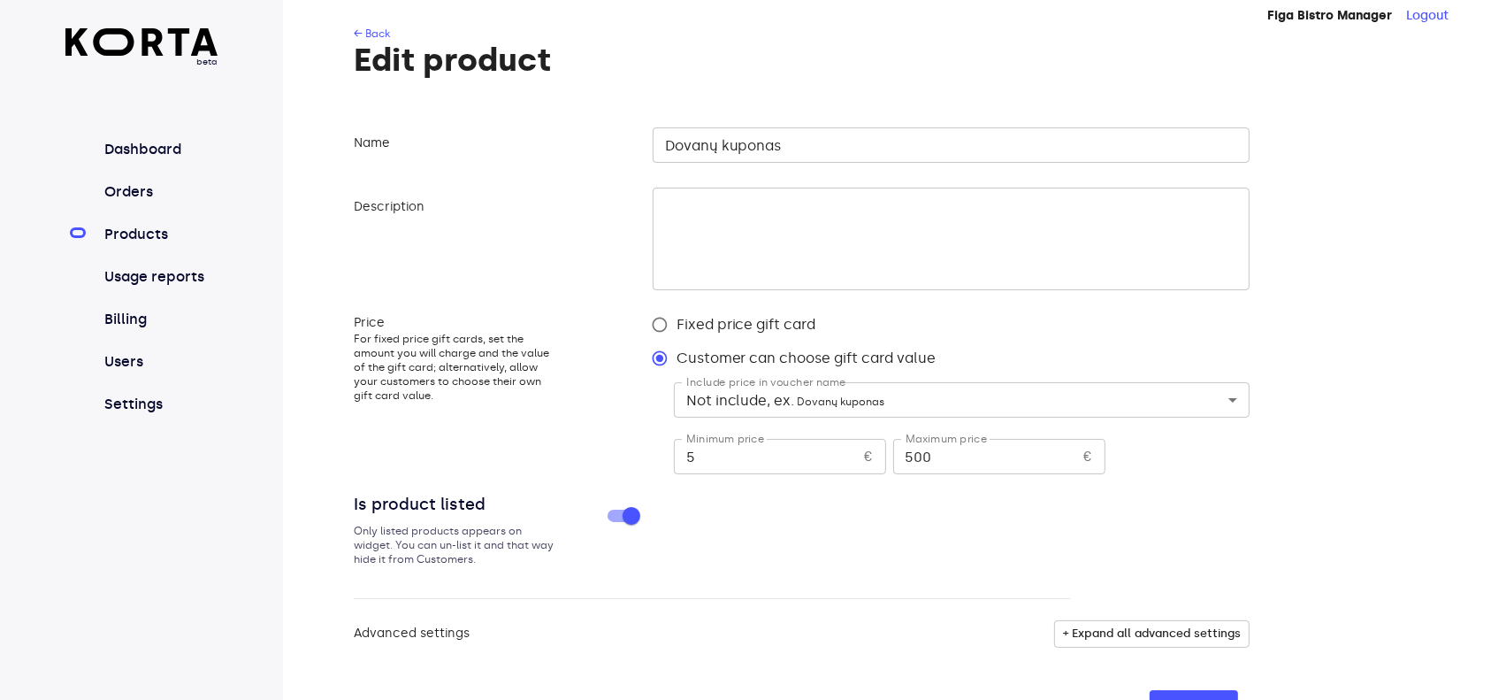
scroll to position [41, 0]
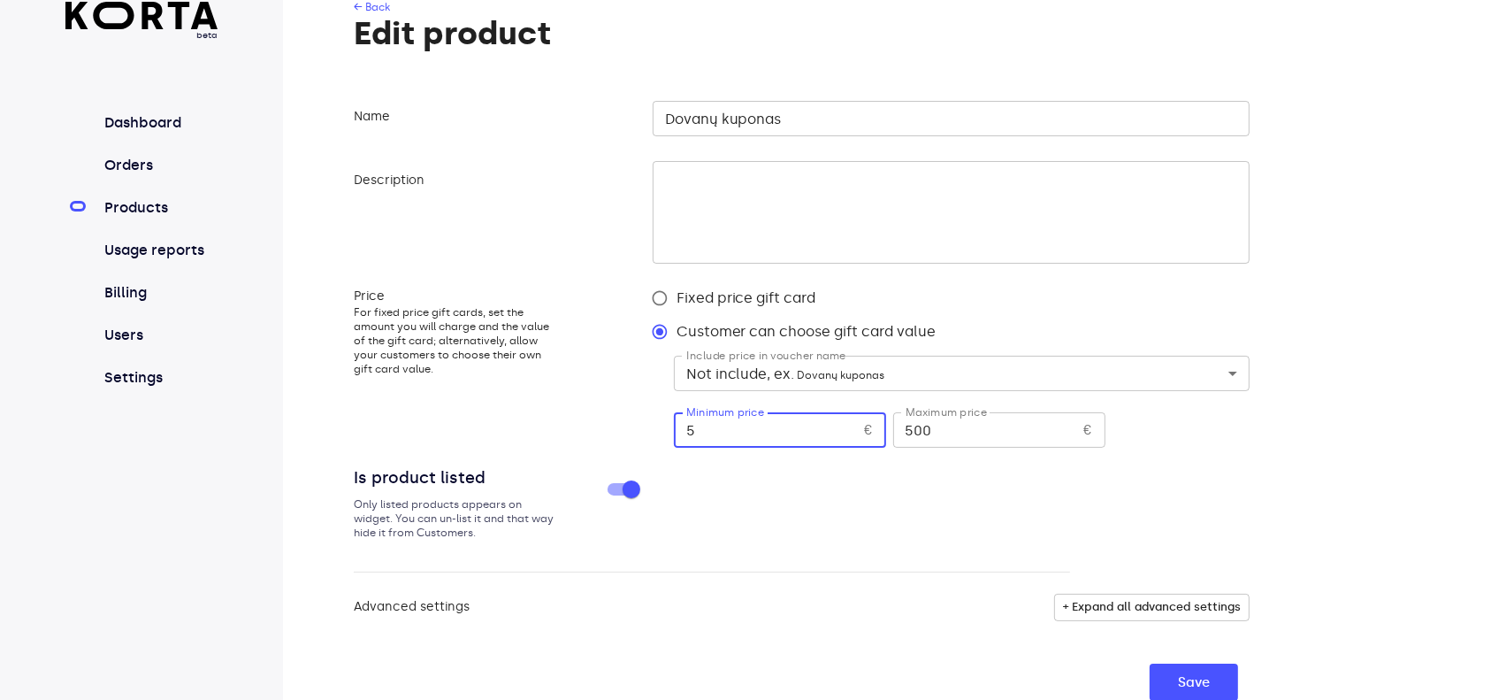
click at [761, 438] on input "5" at bounding box center [766, 429] width 184 height 35
drag, startPoint x: 721, startPoint y: 430, endPoint x: 655, endPoint y: 435, distance: 65.7
click at [655, 435] on div "Fixed price gift card Customer can choose gift card value Include price in vouc…" at bounding box center [951, 366] width 597 height 170
type input "10"
click at [1331, 518] on div "Name Dovanų kuponas ​ Description ​ Price For fixed price gift cards, set the a…" at bounding box center [914, 397] width 1120 height 607
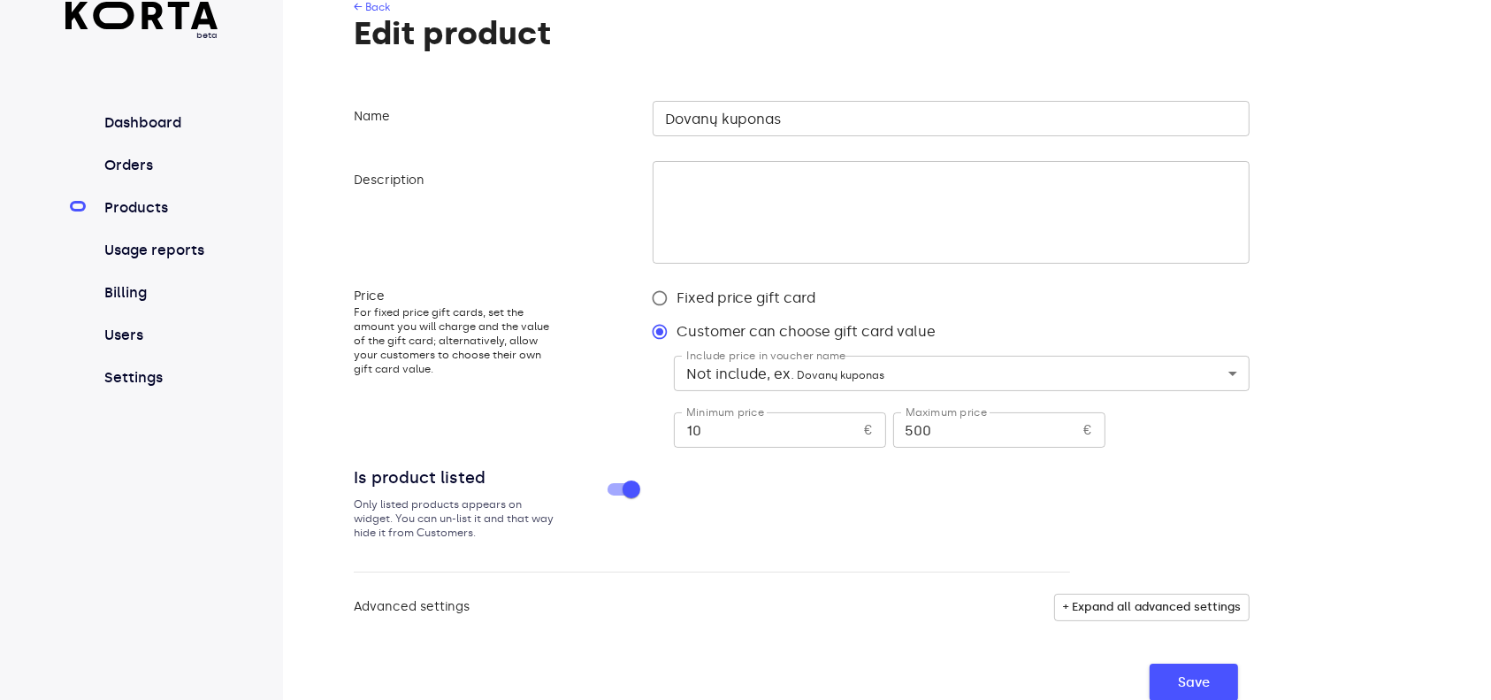
click at [1191, 684] on span "Save" at bounding box center [1194, 681] width 32 height 23
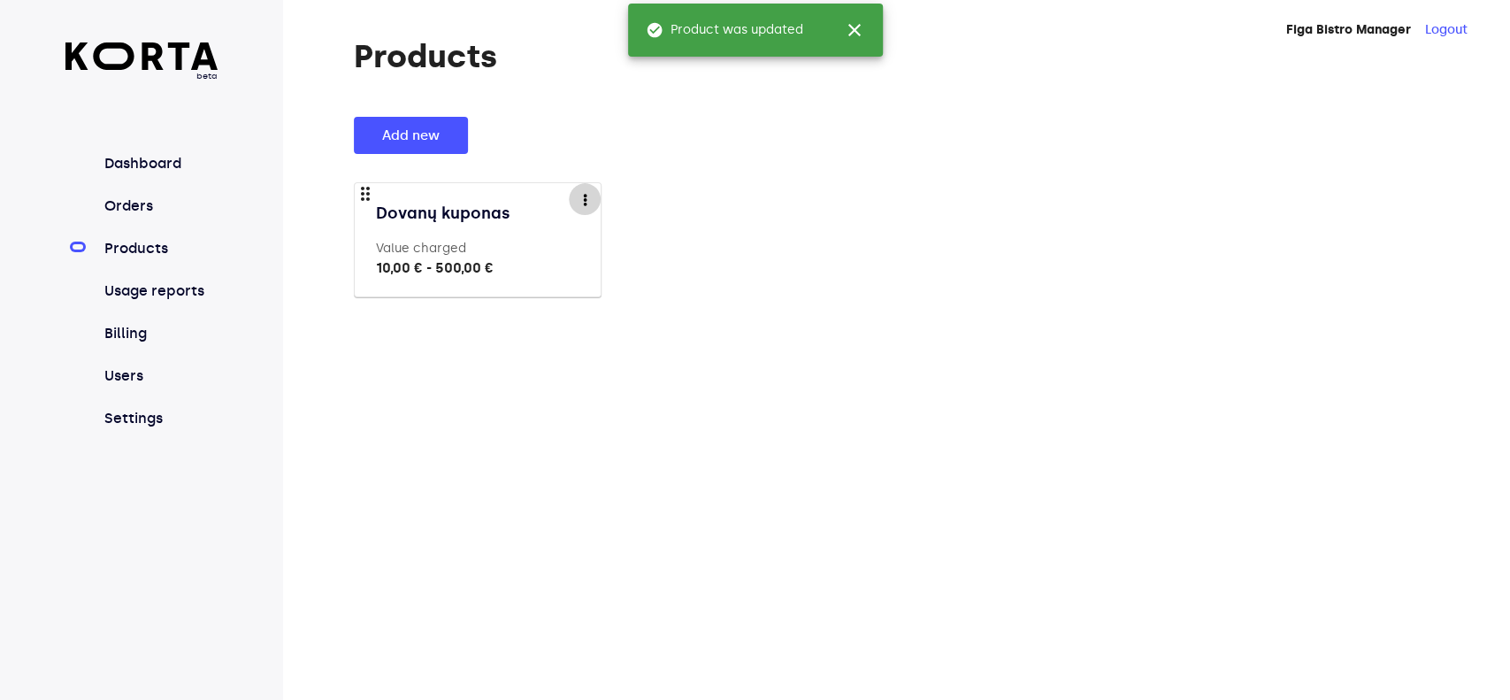
click at [587, 202] on div "more" at bounding box center [584, 199] width 11 height 11
click at [632, 200] on li "Preview" at bounding box center [611, 199] width 84 height 32
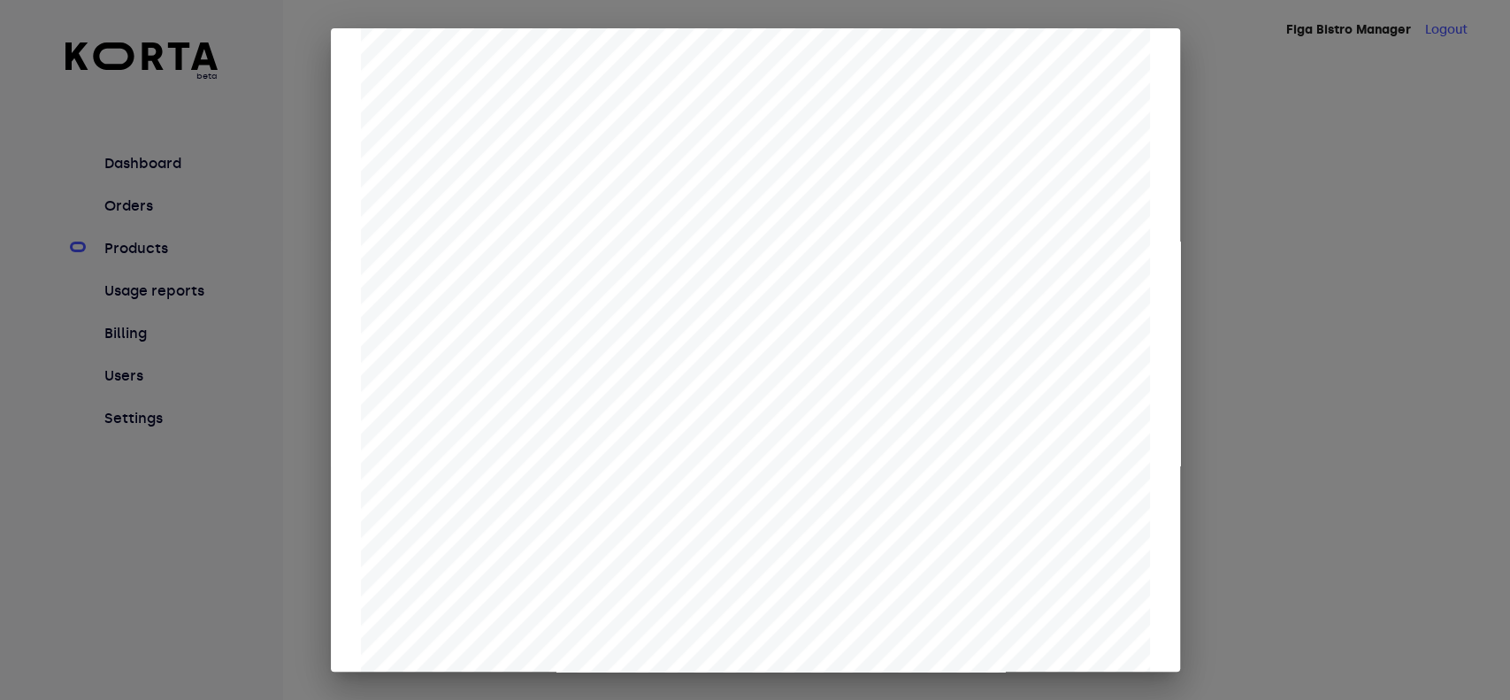
scroll to position [355, 0]
click at [1394, 317] on div at bounding box center [755, 350] width 1510 height 700
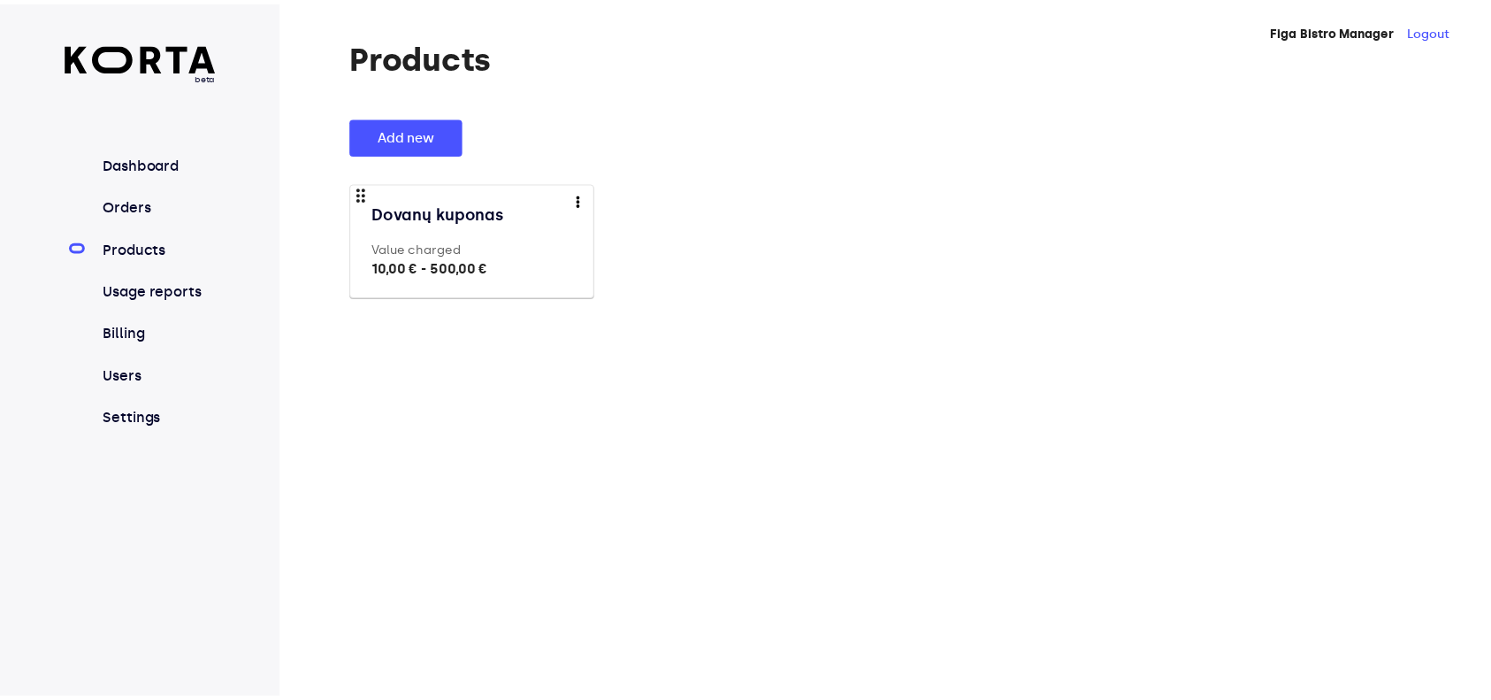
scroll to position [0, 0]
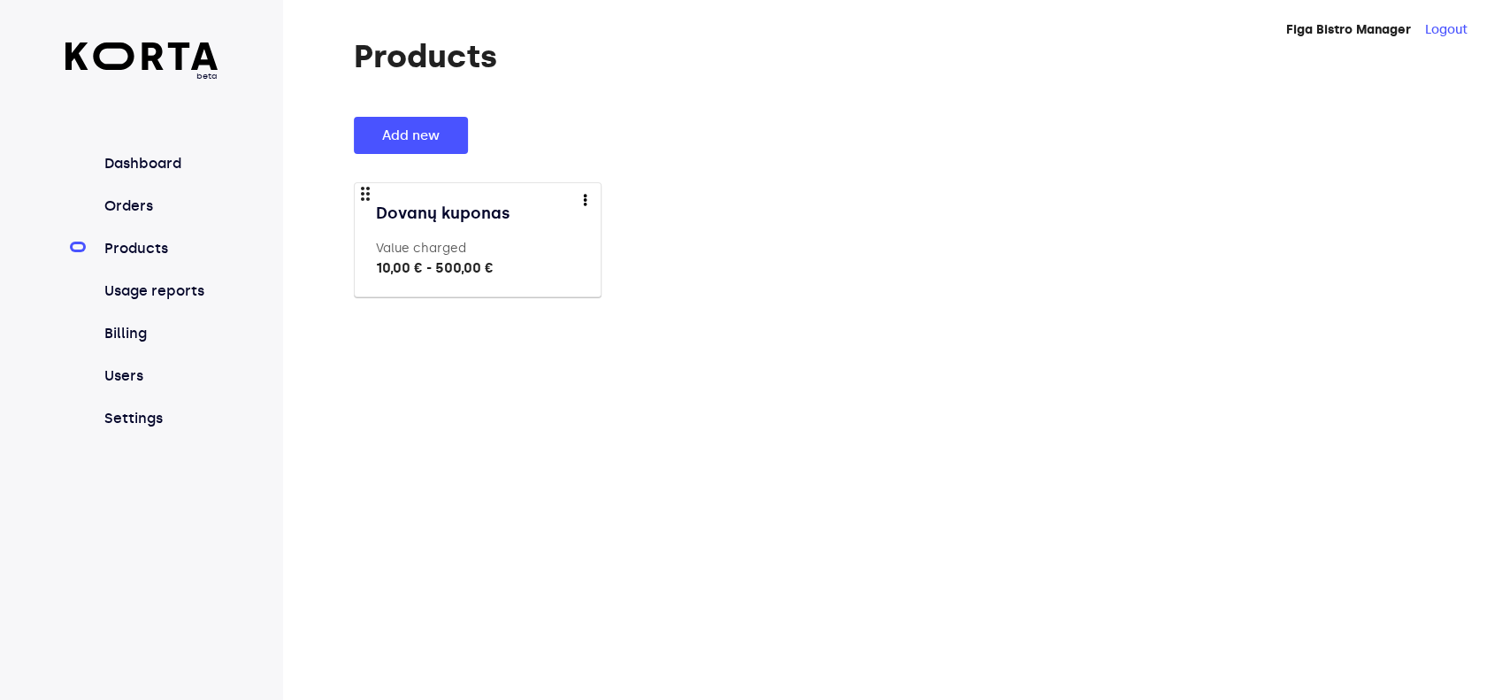
click at [593, 203] on button "more" at bounding box center [585, 199] width 32 height 32
click at [622, 203] on li "Preview" at bounding box center [611, 199] width 84 height 32
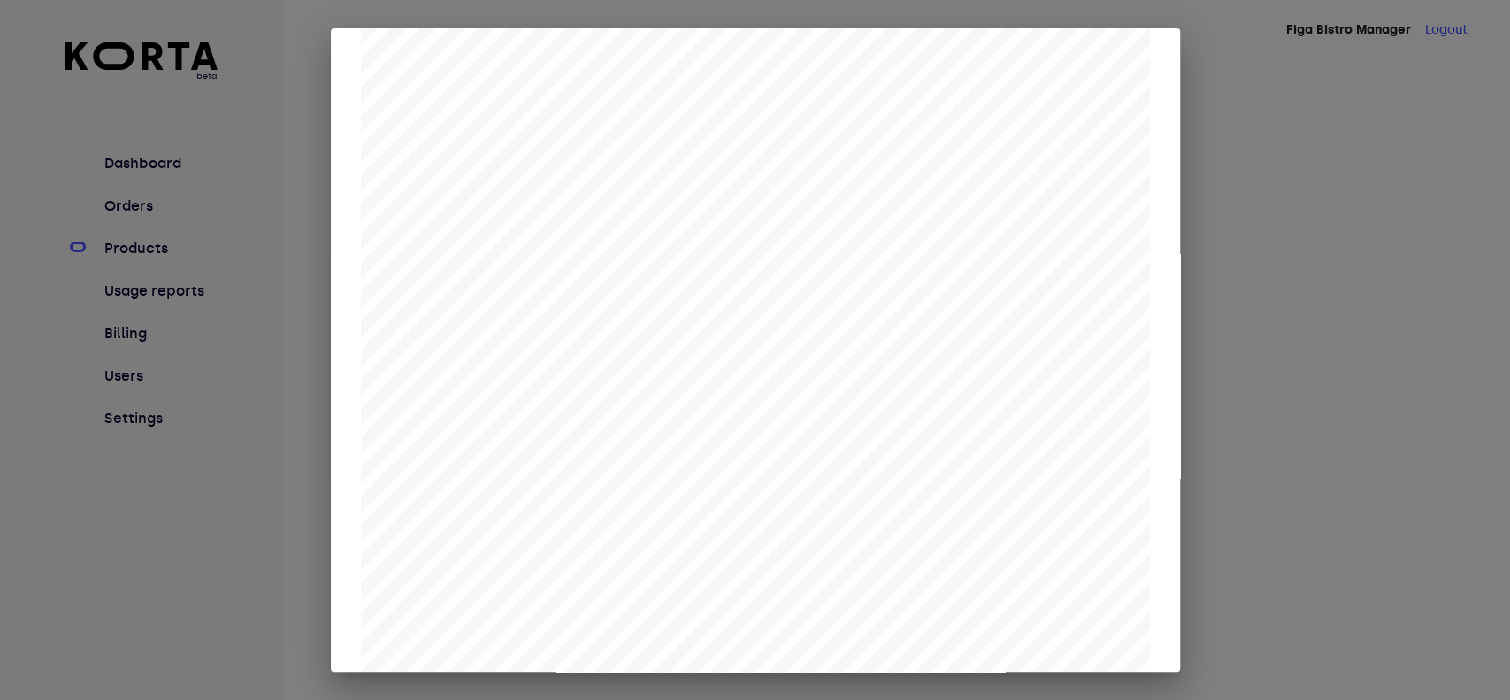
click at [1446, 350] on div at bounding box center [755, 350] width 1510 height 700
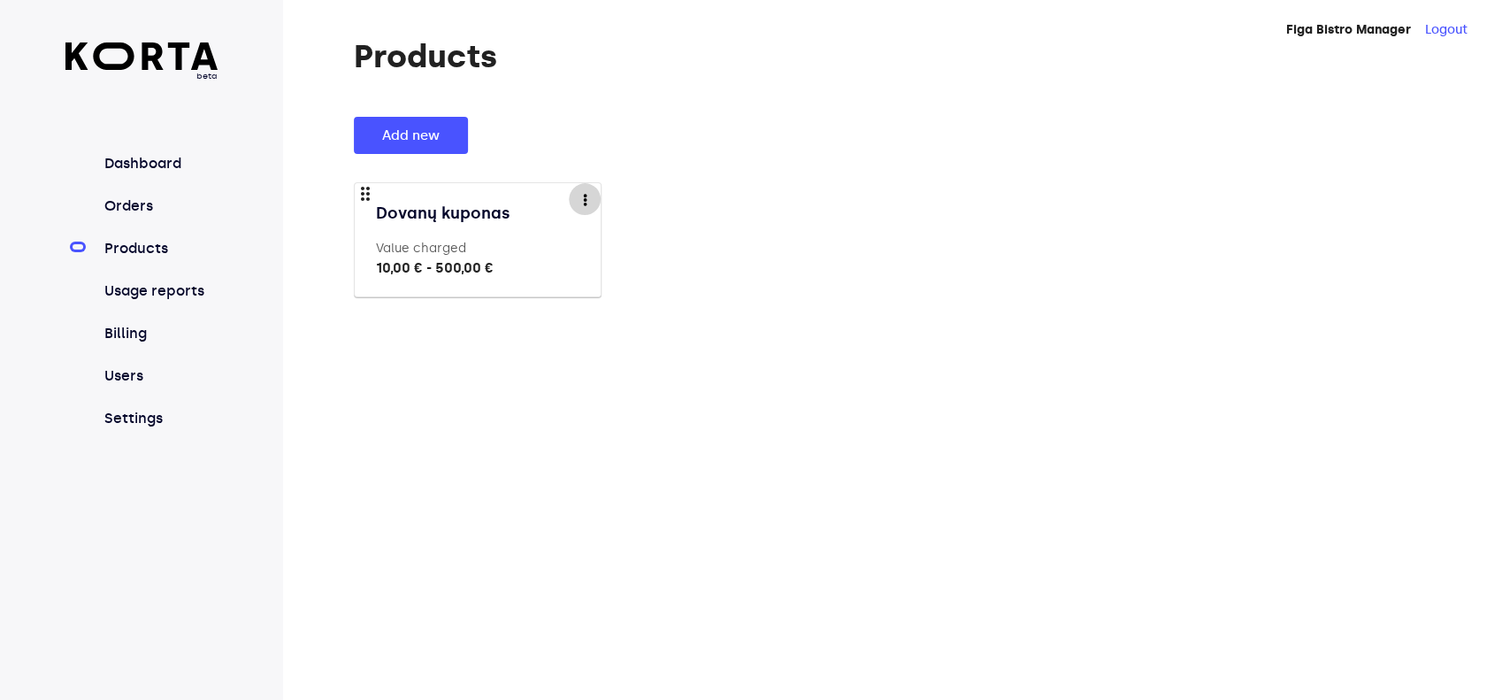
click at [578, 200] on button "more" at bounding box center [585, 199] width 32 height 32
click at [628, 239] on li "Edit" at bounding box center [611, 231] width 84 height 32
click at [583, 195] on img "more" at bounding box center [585, 199] width 4 height 11
click at [817, 221] on div at bounding box center [755, 350] width 1510 height 700
click at [153, 200] on link "Orders" at bounding box center [160, 205] width 118 height 21
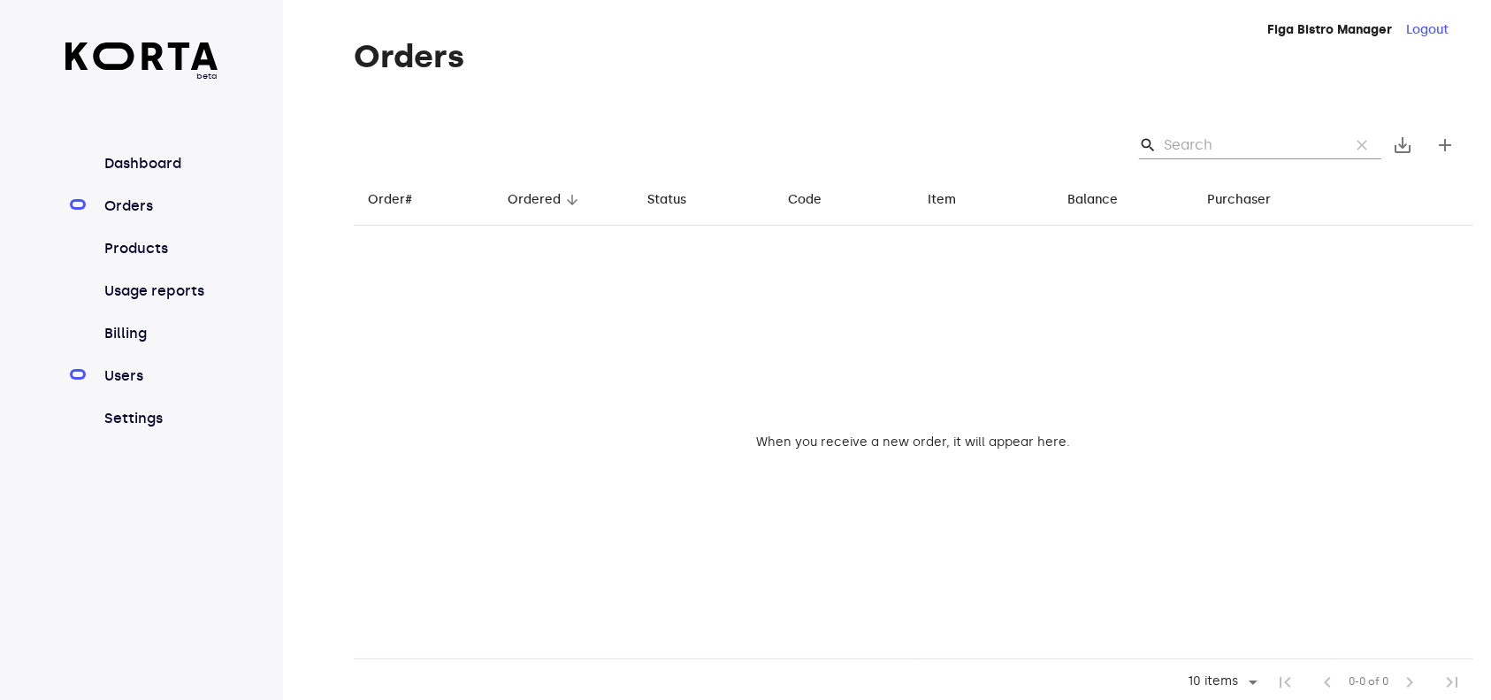
click at [153, 377] on link "Users" at bounding box center [160, 375] width 118 height 21
